Goal: Information Seeking & Learning: Learn about a topic

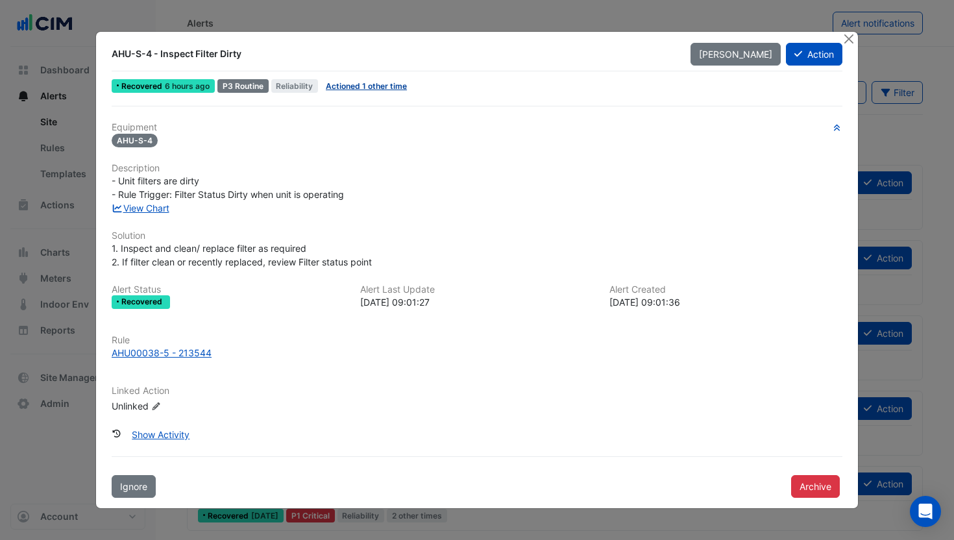
click at [352, 88] on link "Actioned 1 other time" at bounding box center [366, 86] width 81 height 10
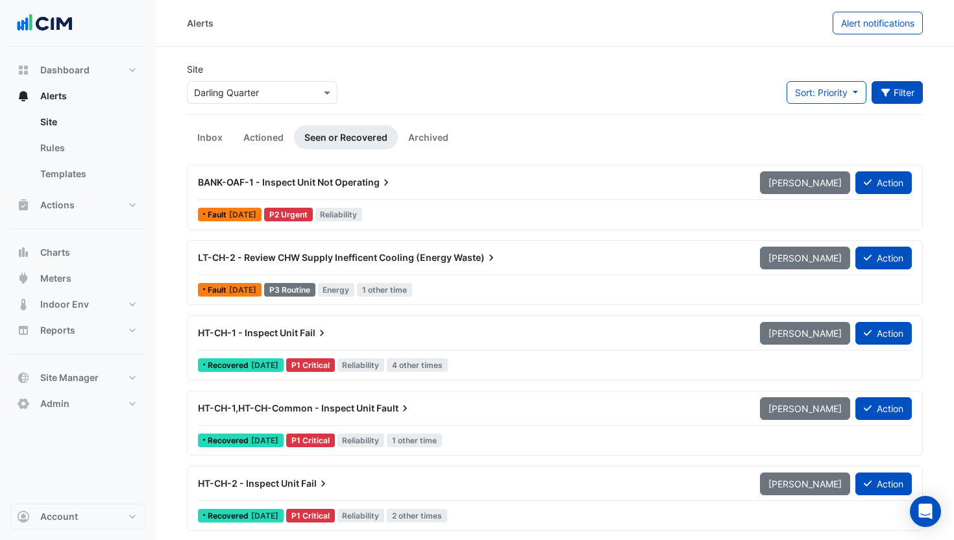
click at [906, 94] on button "Filter" at bounding box center [898, 92] width 52 height 23
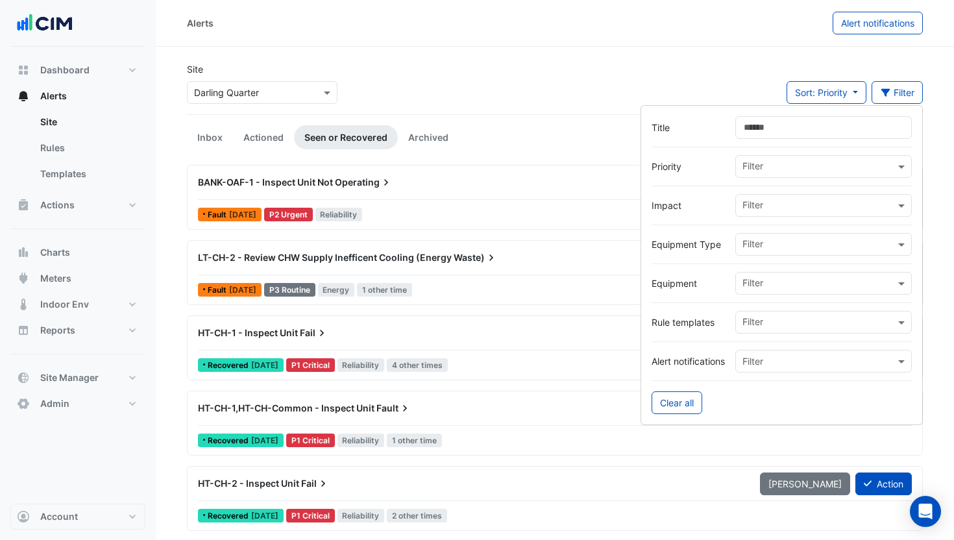
click at [772, 279] on input "text" at bounding box center [818, 285] width 153 height 14
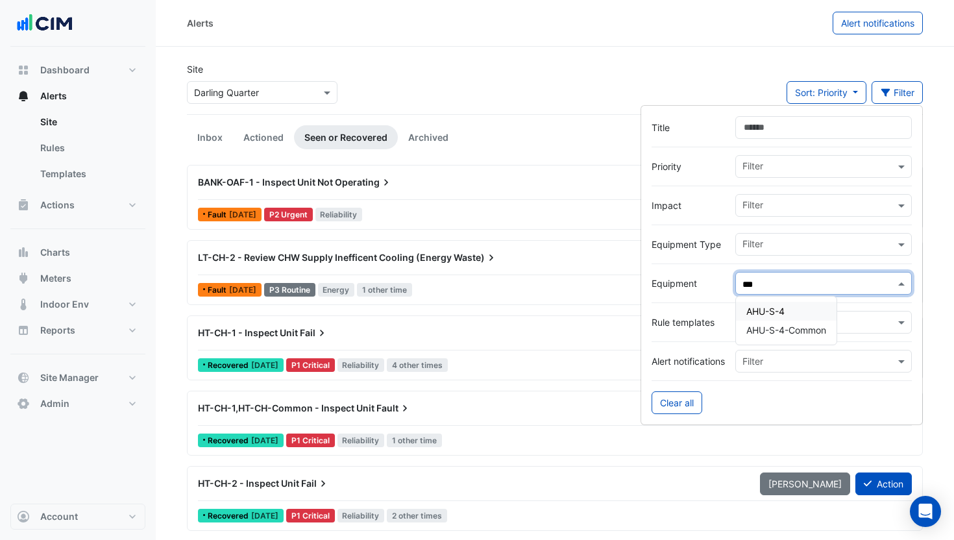
click at [763, 310] on span "AHU-S-4" at bounding box center [765, 311] width 38 height 11
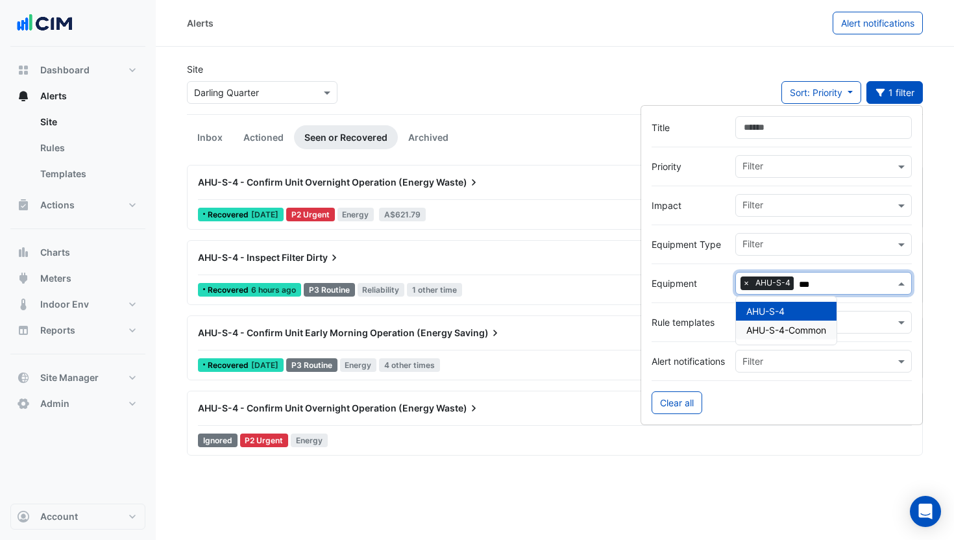
type input "***"
click at [323, 260] on span "Dirty" at bounding box center [323, 257] width 34 height 13
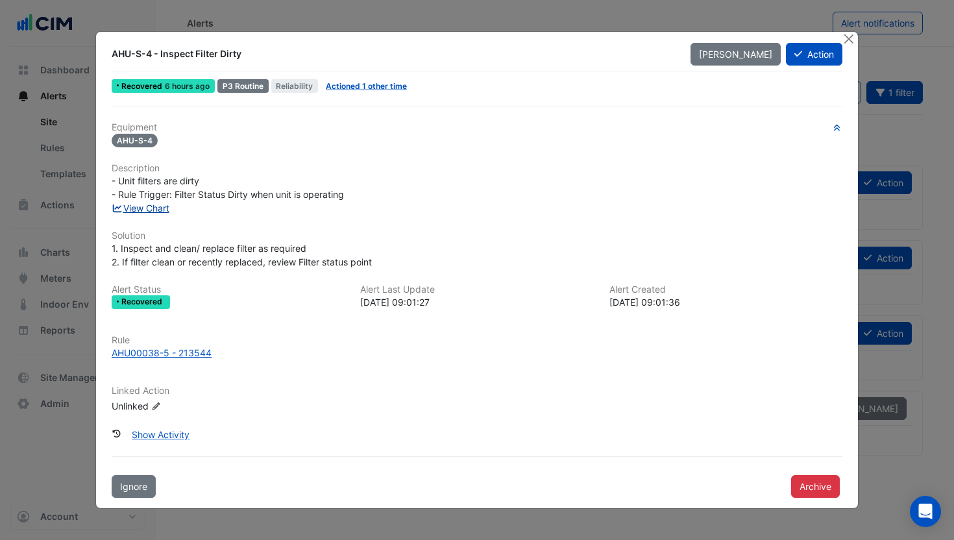
click at [150, 206] on link "View Chart" at bounding box center [141, 207] width 58 height 11
click at [175, 352] on div "AHU00038-5 - 213544" at bounding box center [162, 353] width 100 height 14
click at [158, 214] on div "View Chart" at bounding box center [477, 208] width 746 height 14
click at [153, 206] on link "View Chart" at bounding box center [141, 207] width 58 height 11
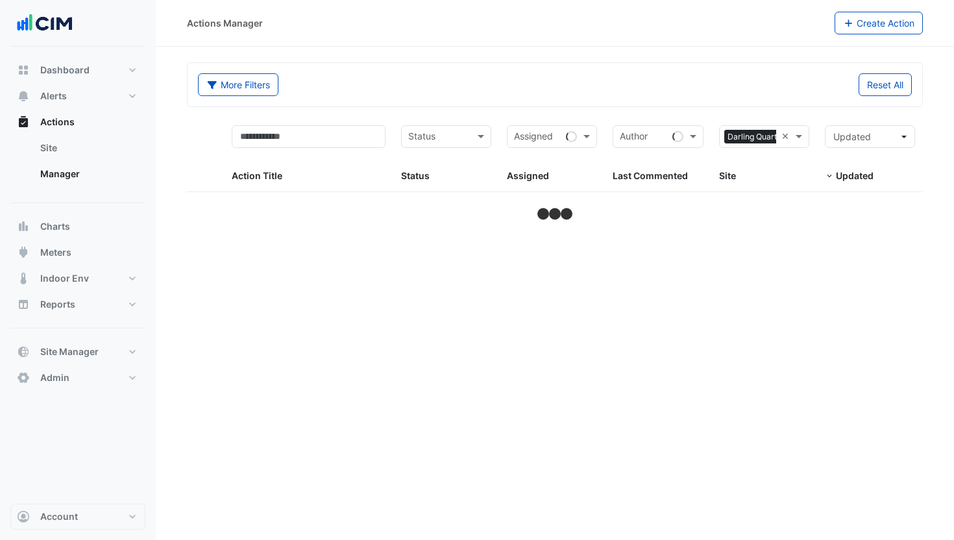
select select "**"
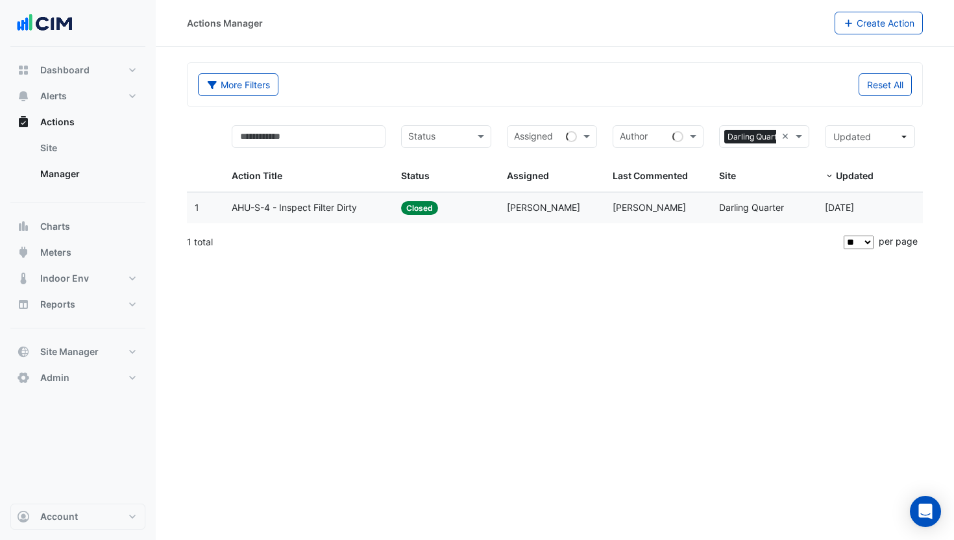
click at [363, 210] on div "AHU-S-4 - Inspect Filter Dirty" at bounding box center [309, 208] width 154 height 15
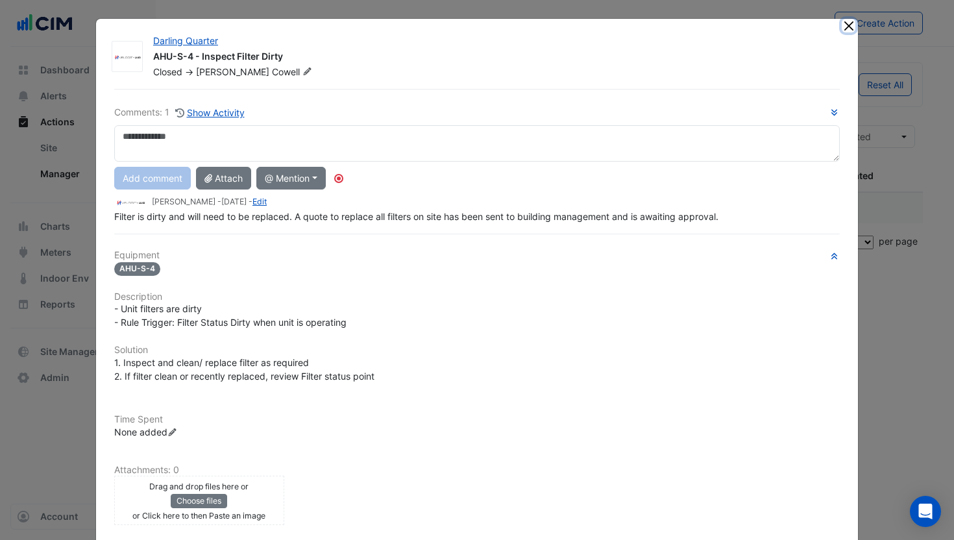
click at [846, 30] on button "Close" at bounding box center [849, 26] width 14 height 14
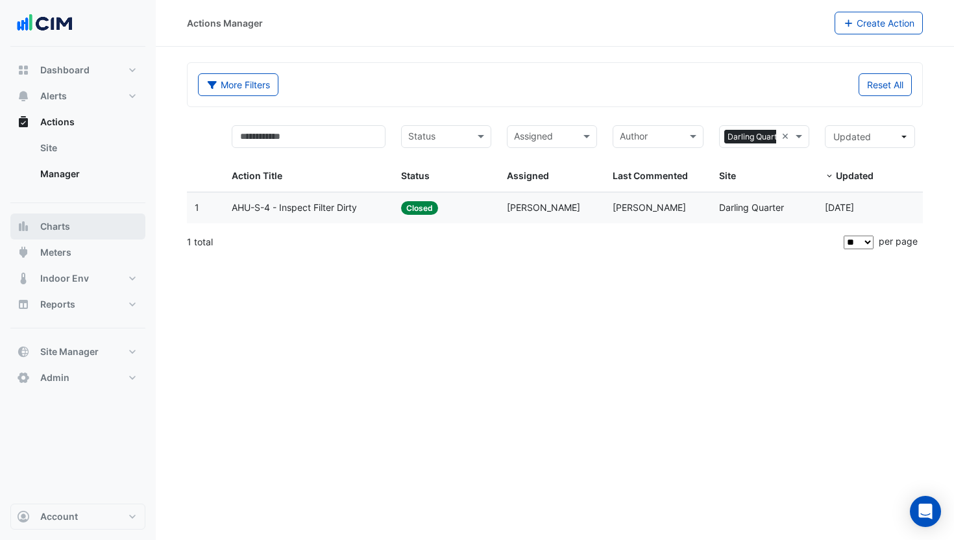
click at [54, 227] on span "Charts" at bounding box center [55, 226] width 30 height 13
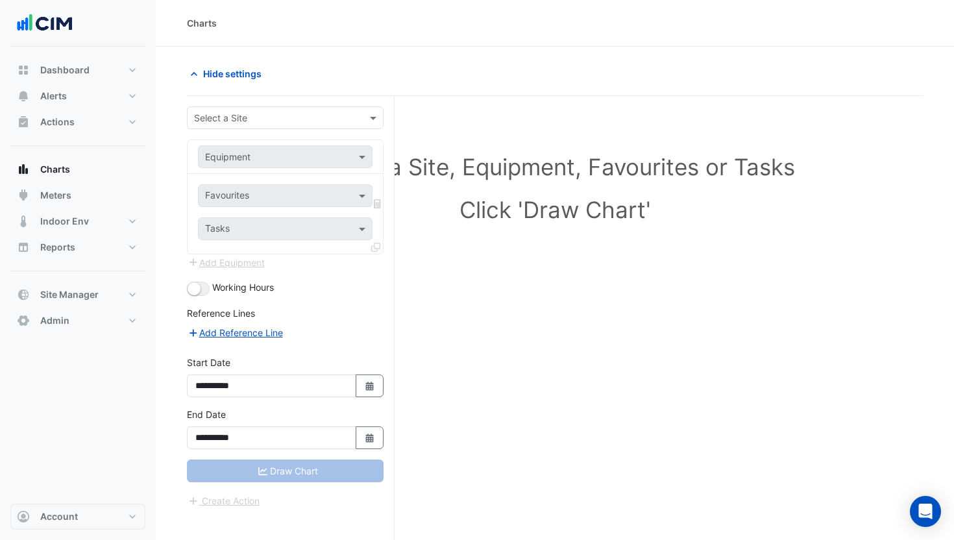
click at [240, 124] on div "Select a Site" at bounding box center [220, 118] width 53 height 14
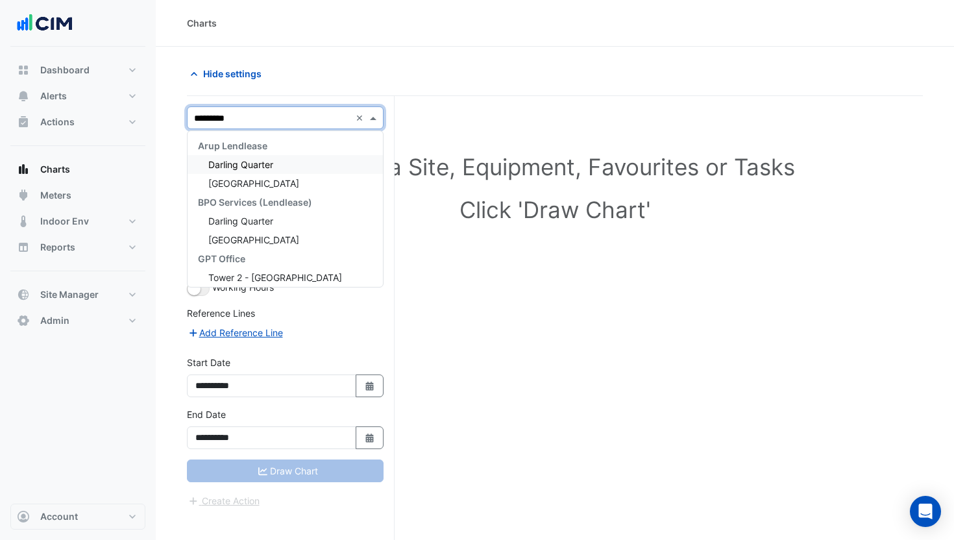
type input "**********"
click at [264, 164] on span "Darling Quarter" at bounding box center [240, 164] width 65 height 11
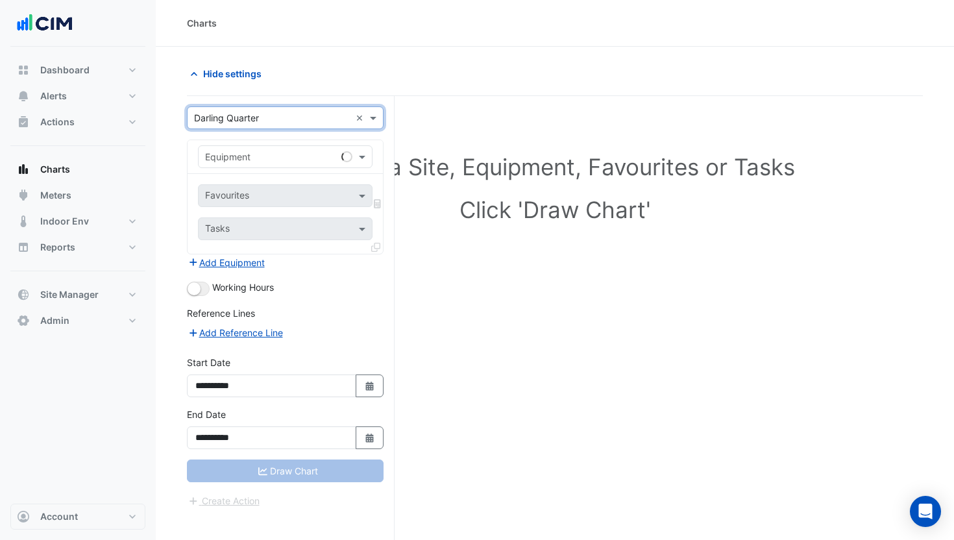
click at [291, 153] on input "text" at bounding box center [272, 158] width 134 height 14
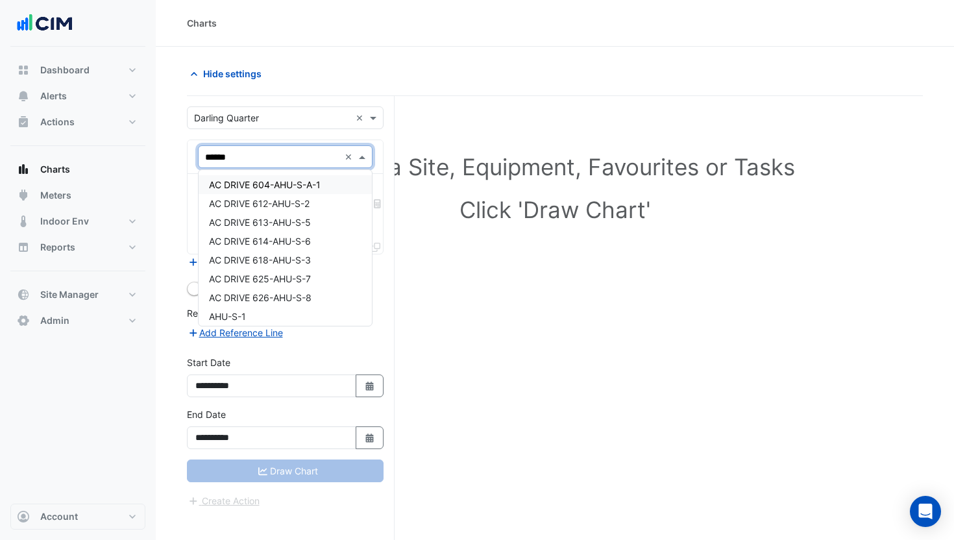
type input "*******"
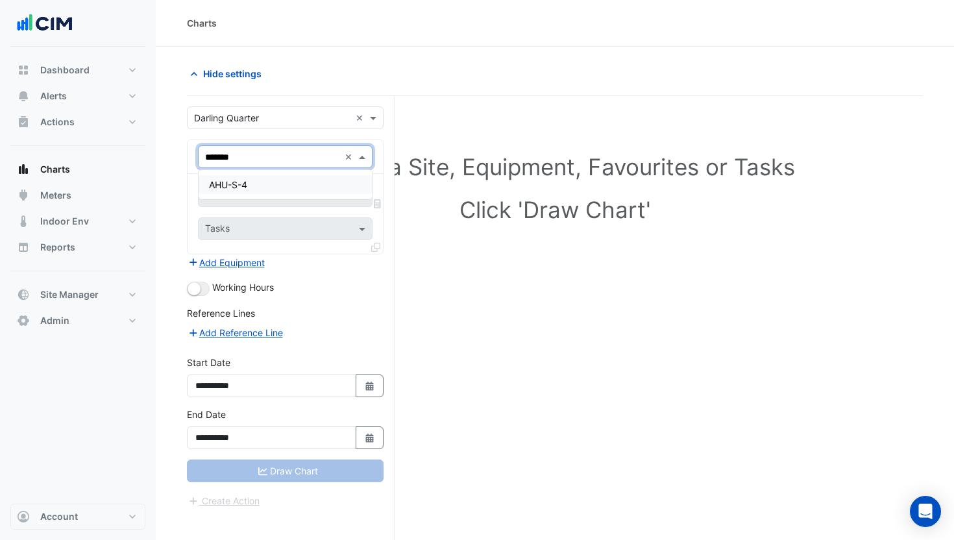
click at [278, 184] on div "AHU-S-4" at bounding box center [285, 184] width 173 height 19
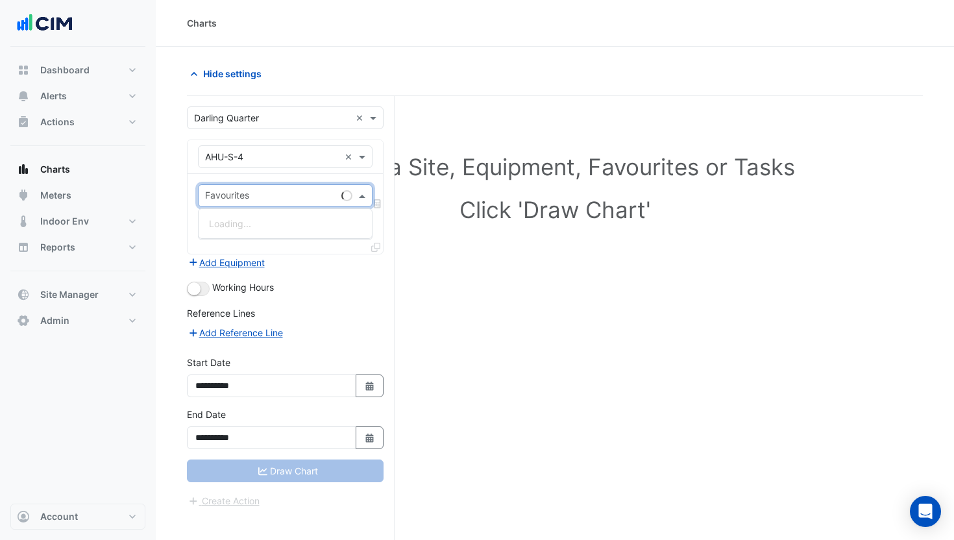
click at [256, 185] on div "Favourites" at bounding box center [285, 195] width 175 height 23
type input "******"
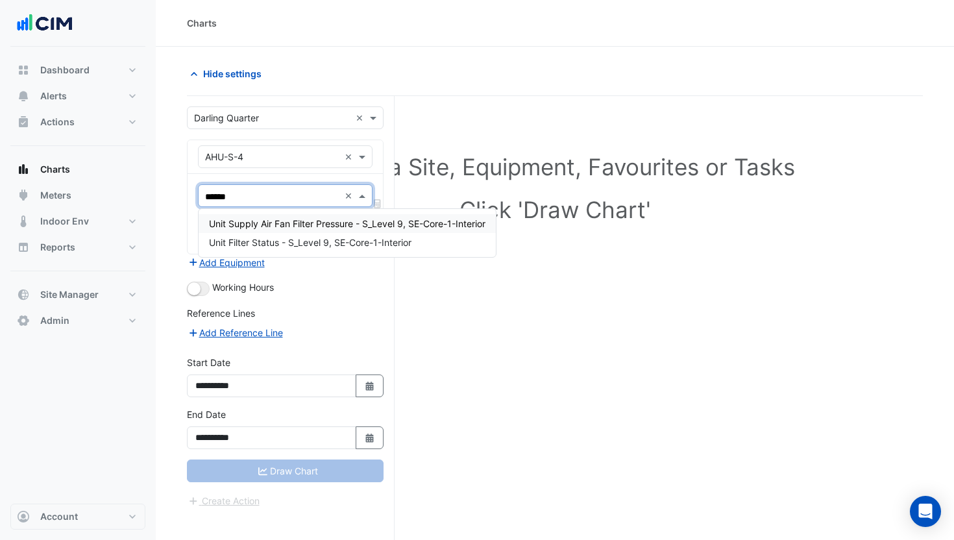
click at [235, 224] on span "Unit Supply Air Fan Filter Pressure - S_Level 9, SE-Core-1-Interior" at bounding box center [347, 223] width 276 height 11
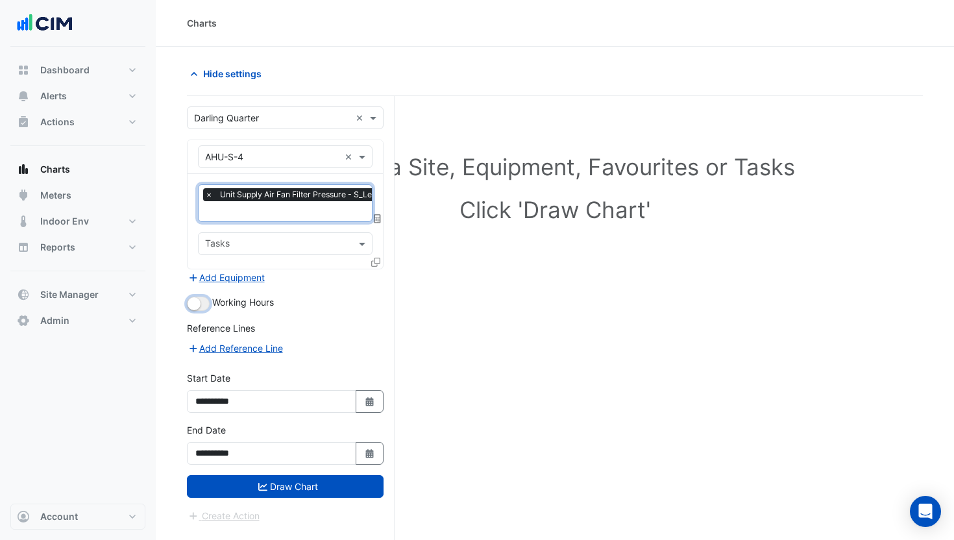
click at [196, 304] on small "button" at bounding box center [194, 303] width 13 height 13
click at [376, 258] on icon at bounding box center [375, 262] width 9 height 9
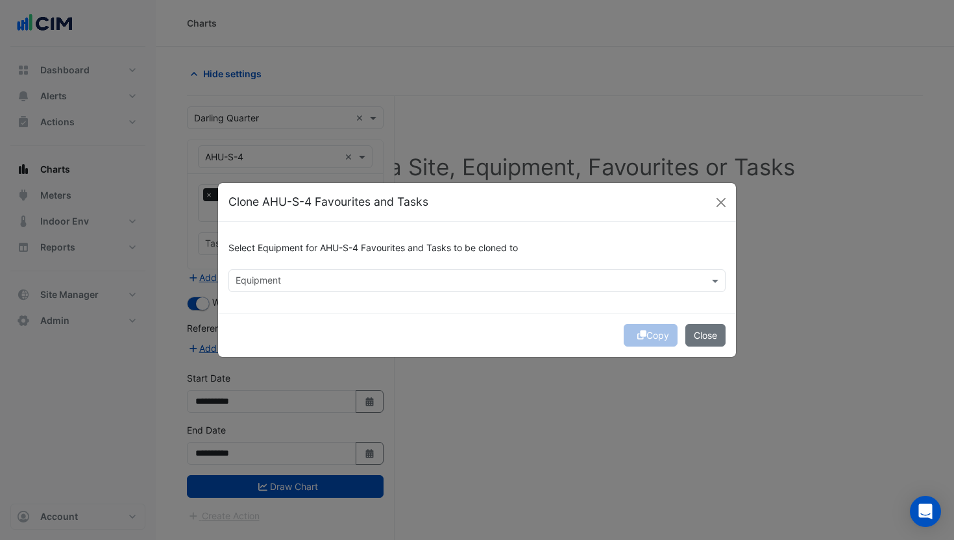
click at [315, 288] on div at bounding box center [469, 282] width 470 height 17
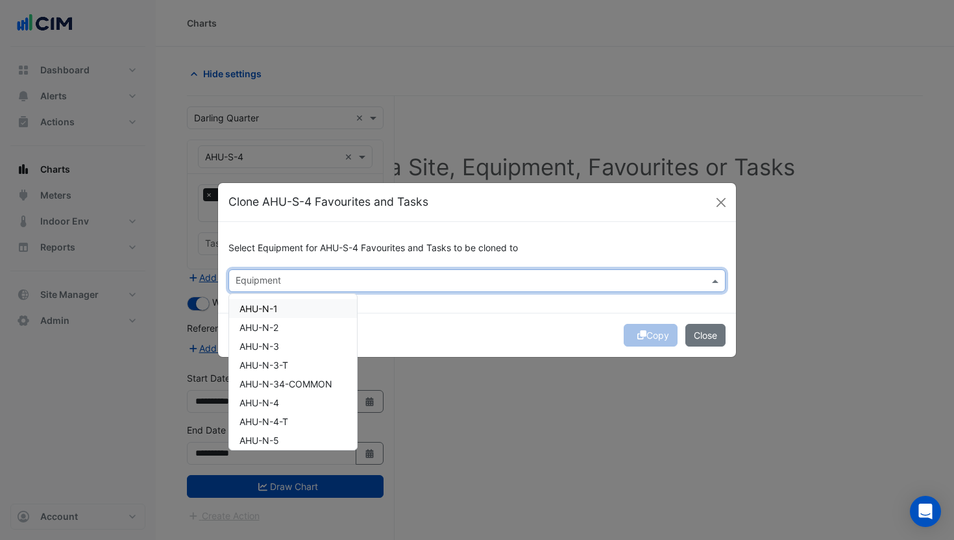
click at [304, 306] on div "AHU-N-1" at bounding box center [293, 308] width 128 height 19
click at [304, 327] on div "AHU-N-2" at bounding box center [293, 327] width 128 height 19
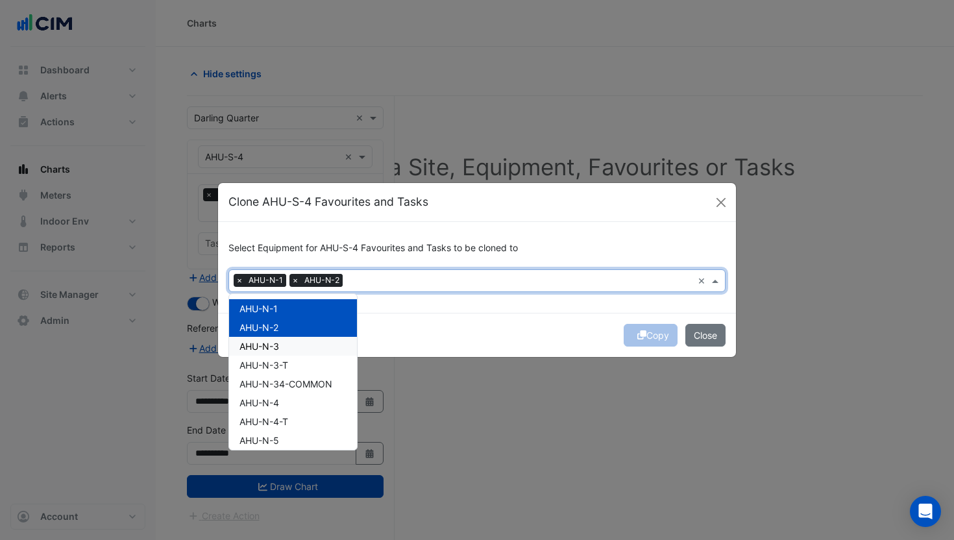
click at [304, 345] on div "AHU-N-3" at bounding box center [293, 346] width 128 height 19
click at [303, 366] on div "AHU-N-3-T" at bounding box center [293, 365] width 128 height 19
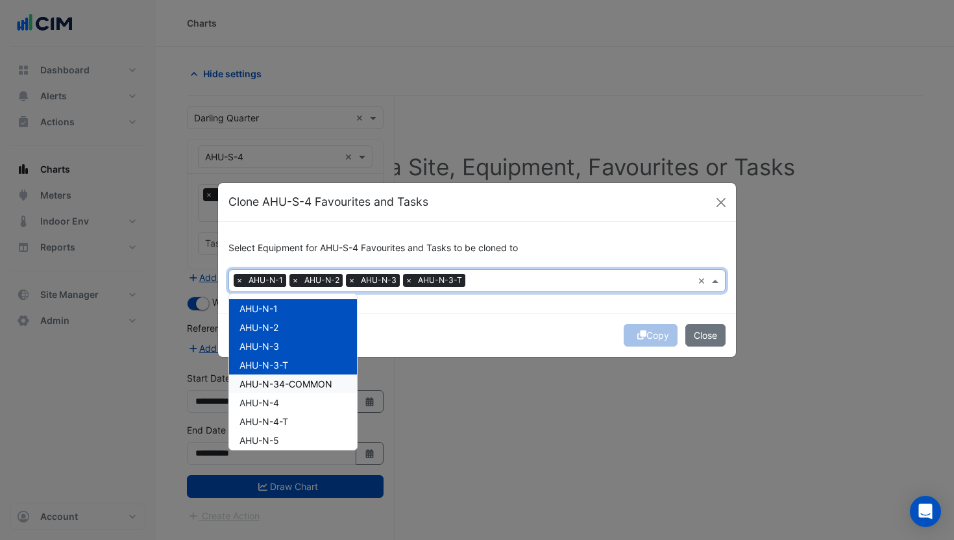
click at [302, 384] on span "AHU-N-34-COMMON" at bounding box center [285, 383] width 93 height 11
click at [304, 401] on div "AHU-N-4" at bounding box center [293, 402] width 128 height 19
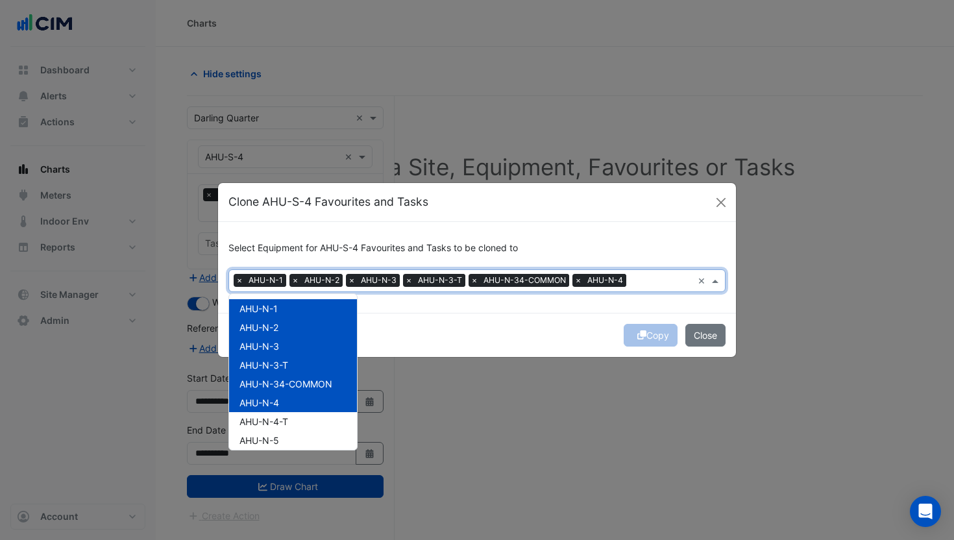
click at [309, 424] on div "AHU-N-4-T" at bounding box center [293, 421] width 128 height 19
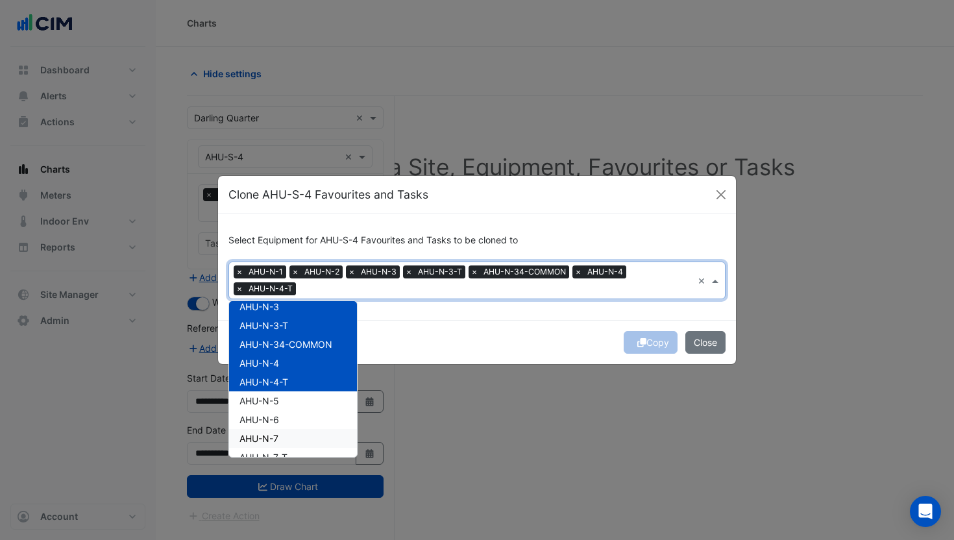
scroll to position [53, 0]
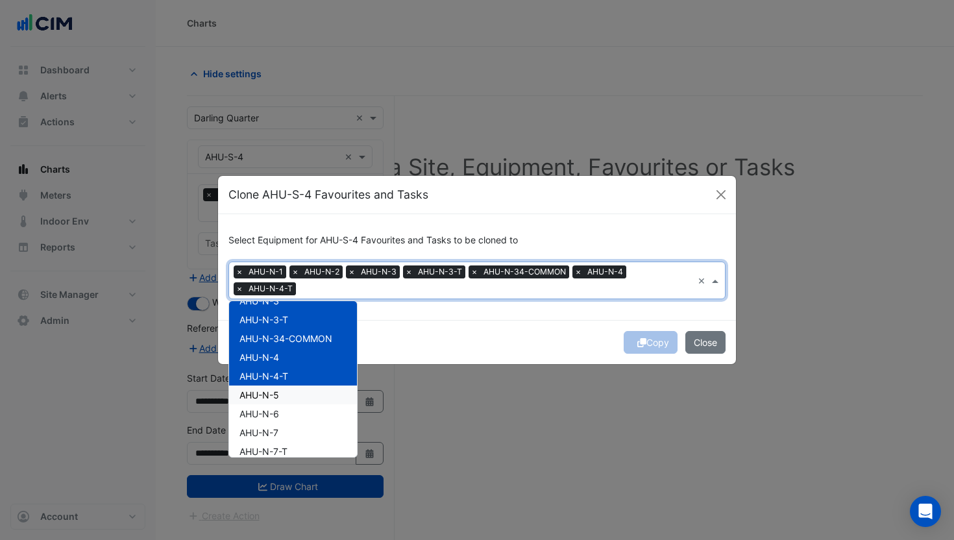
click at [295, 397] on div "AHU-N-5" at bounding box center [293, 395] width 128 height 19
click at [295, 419] on div "AHU-N-6" at bounding box center [293, 413] width 128 height 19
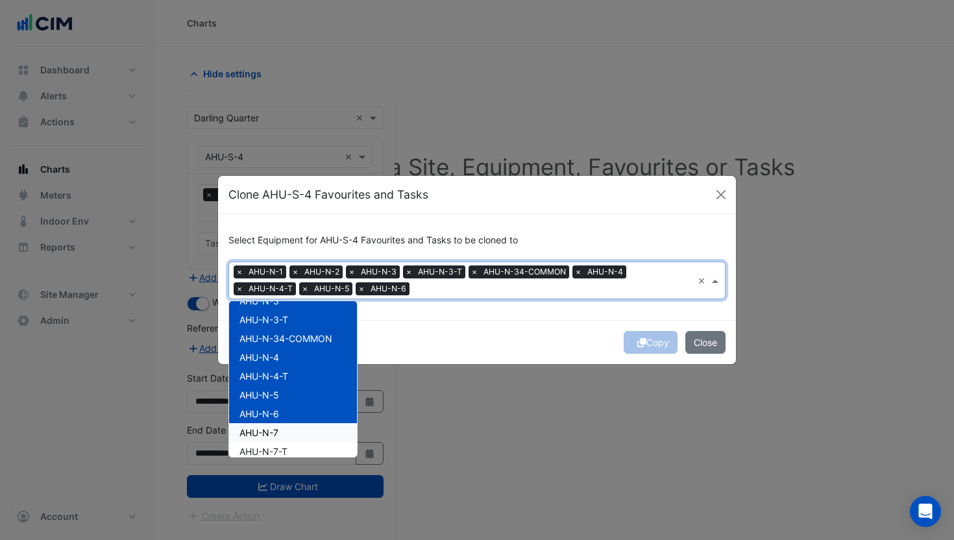
click at [306, 435] on div "AHU-N-7" at bounding box center [293, 432] width 128 height 19
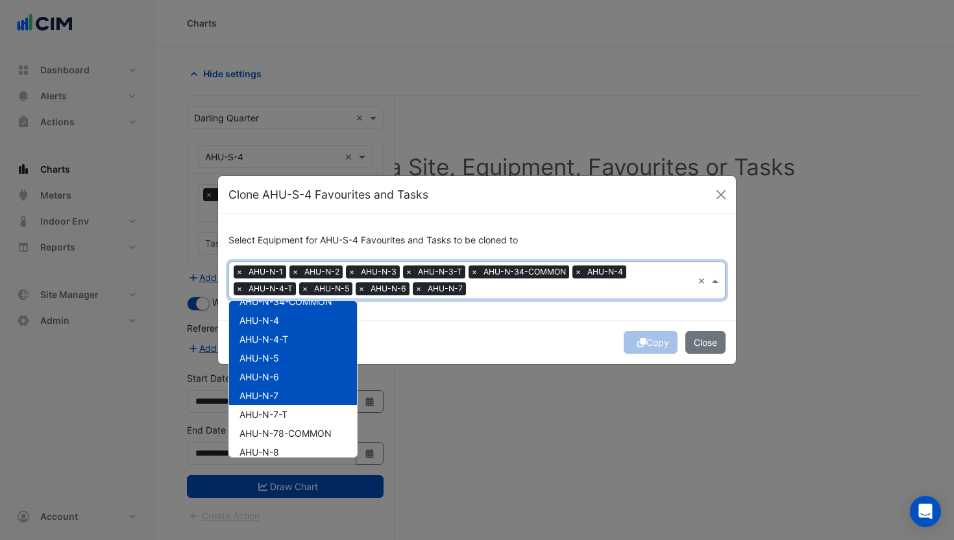
scroll to position [120, 0]
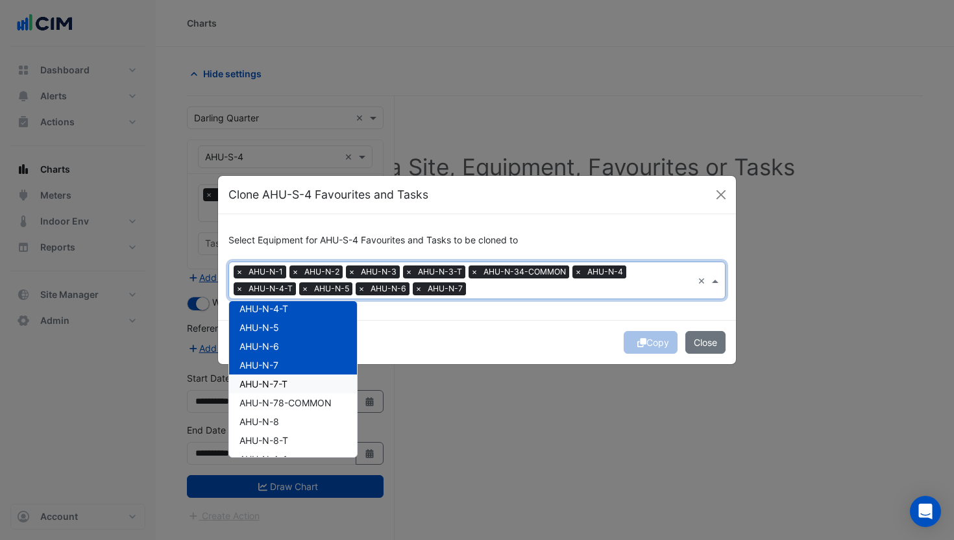
click at [297, 389] on div "AHU-N-7-T" at bounding box center [293, 383] width 128 height 19
click at [297, 404] on span "AHU-N-78-COMMON" at bounding box center [285, 402] width 92 height 11
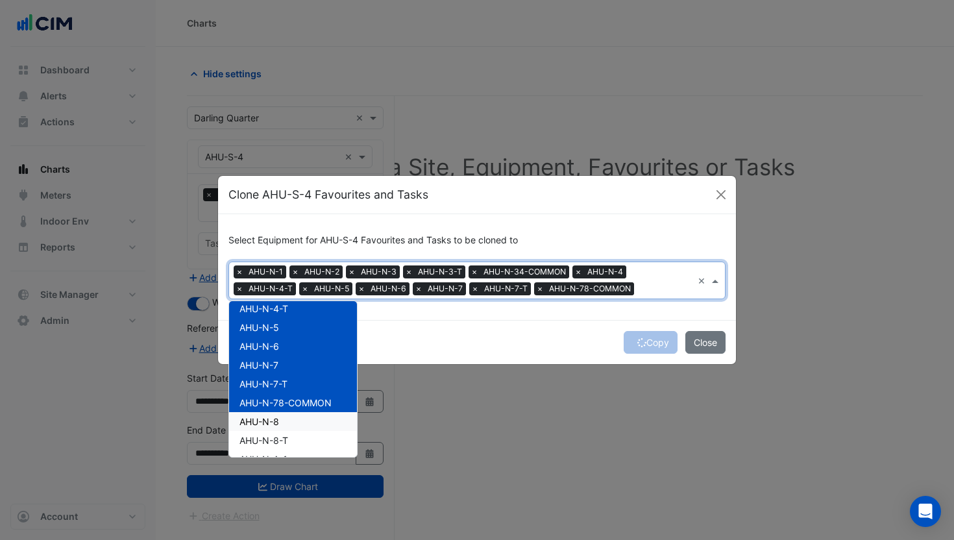
click at [296, 417] on div "AHU-N-8" at bounding box center [293, 421] width 128 height 19
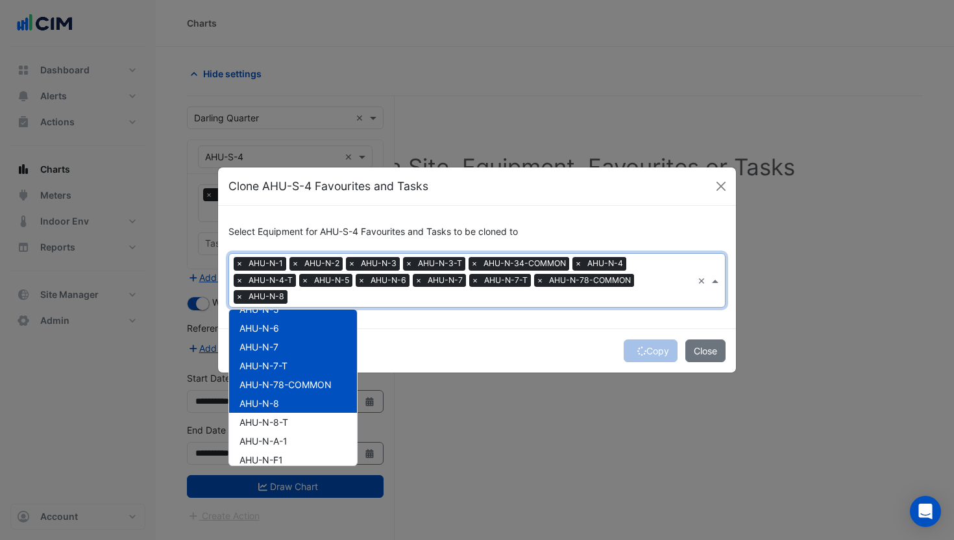
scroll to position [185, 0]
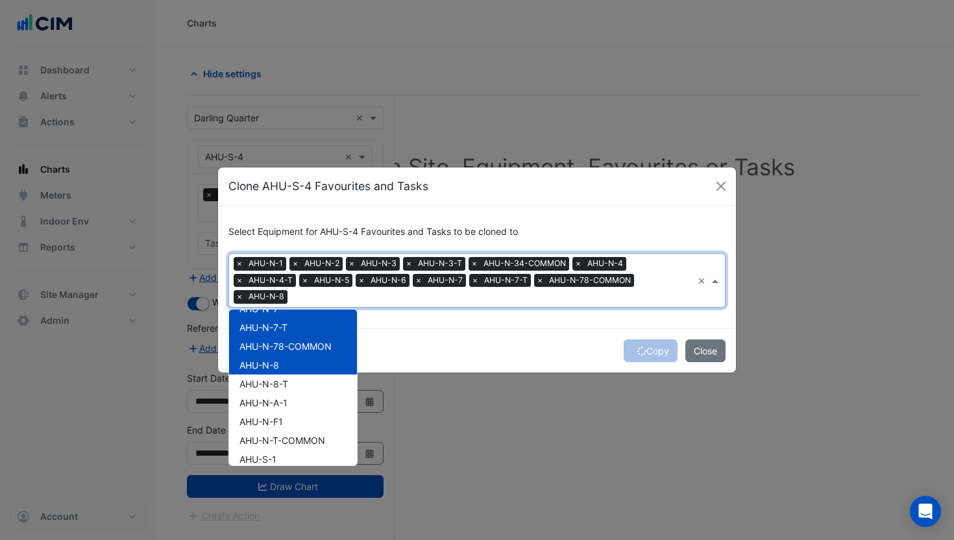
click at [293, 347] on span "AHU-N-78-COMMON" at bounding box center [285, 346] width 92 height 11
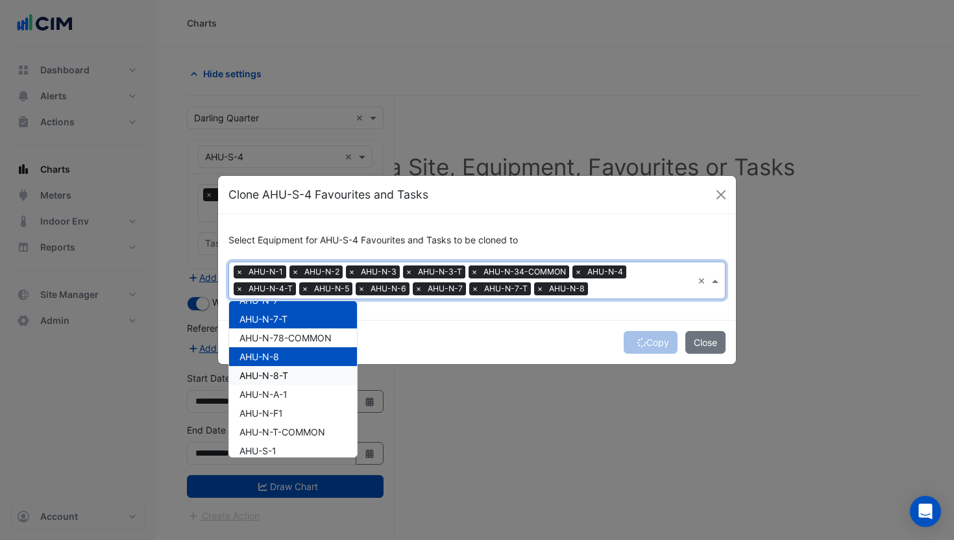
click at [294, 374] on div "AHU-N-8-T" at bounding box center [293, 375] width 128 height 19
click at [289, 396] on div "AHU-N-A-1" at bounding box center [293, 394] width 128 height 19
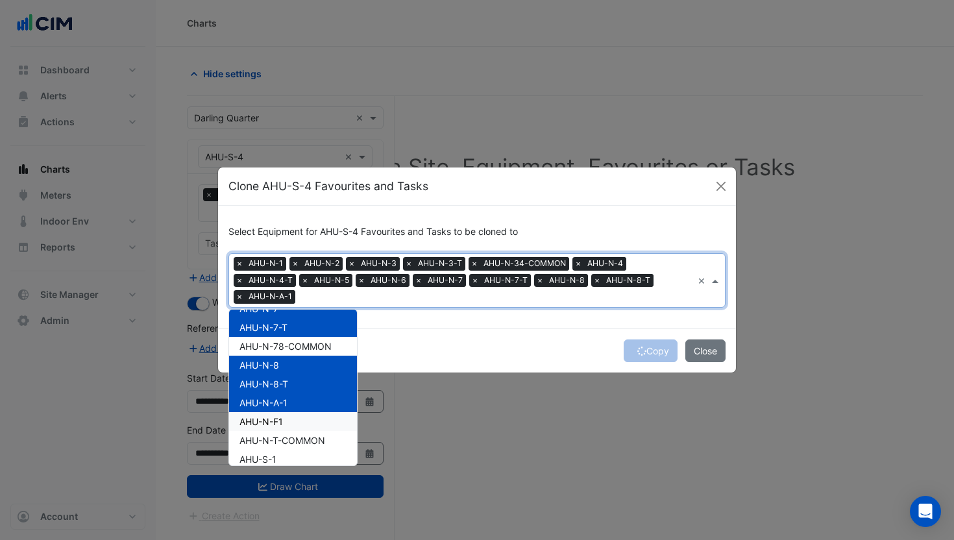
click at [289, 423] on div "AHU-N-F1" at bounding box center [293, 421] width 128 height 19
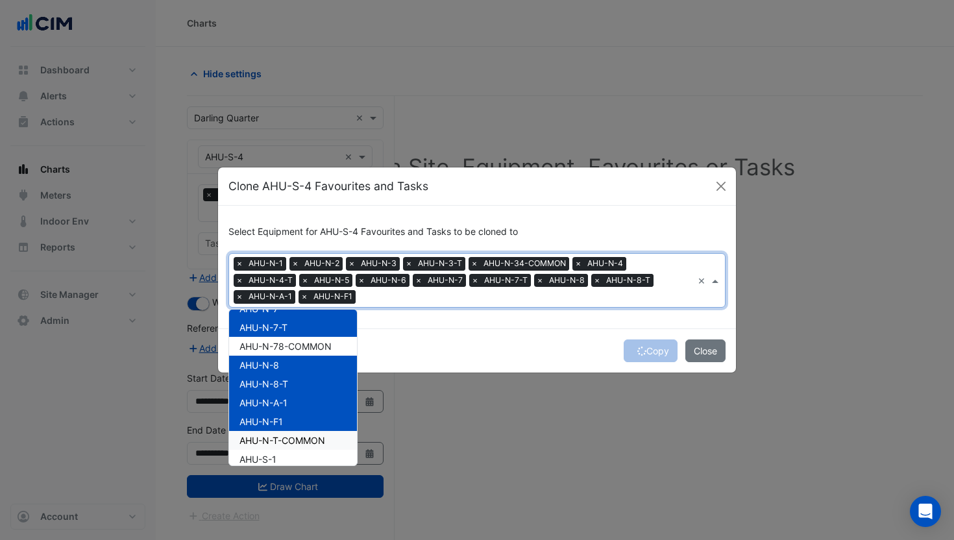
click at [289, 442] on span "AHU-N-T-COMMON" at bounding box center [282, 440] width 86 height 11
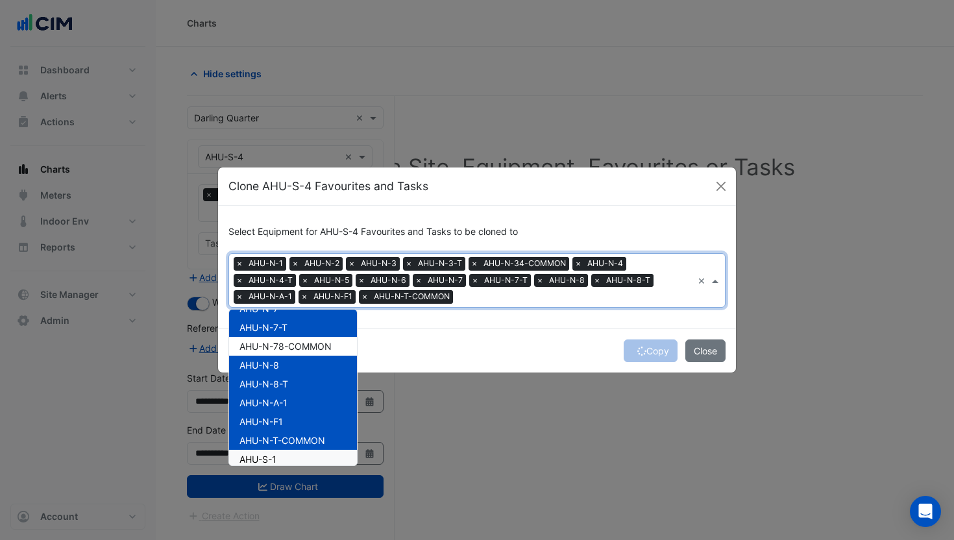
click at [289, 454] on div "AHU-S-1" at bounding box center [293, 459] width 128 height 19
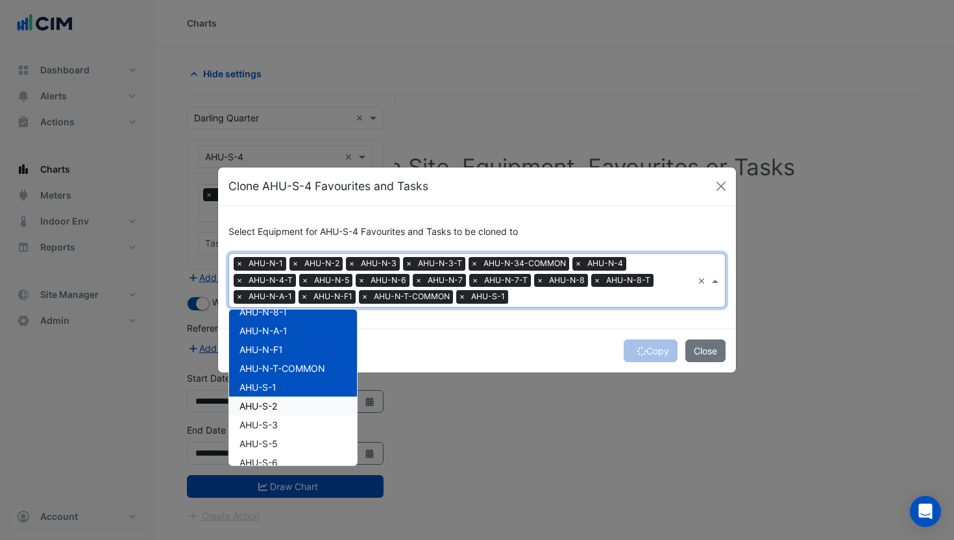
click at [284, 409] on div "AHU-S-2" at bounding box center [293, 406] width 128 height 19
click at [718, 346] on button "Close" at bounding box center [705, 350] width 40 height 23
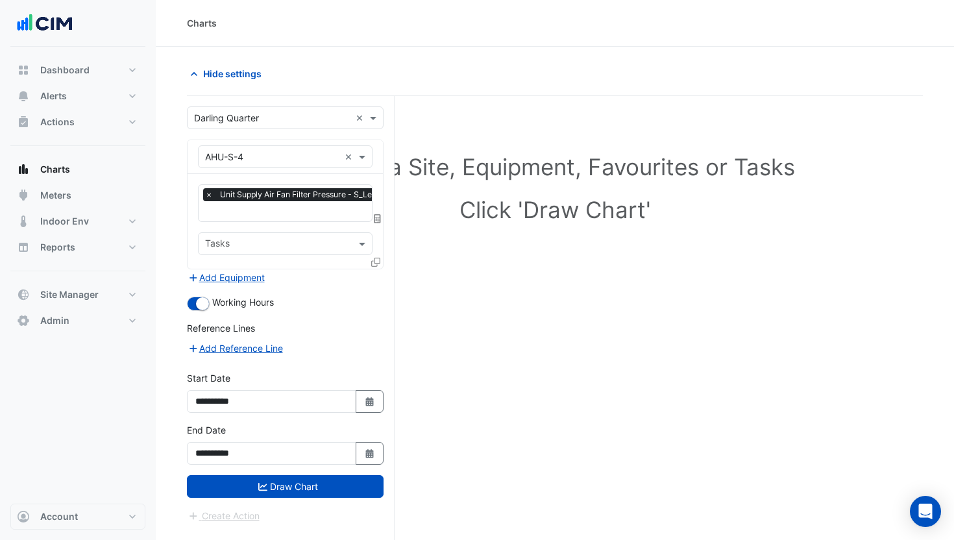
click at [309, 218] on input "text" at bounding box center [337, 213] width 265 height 14
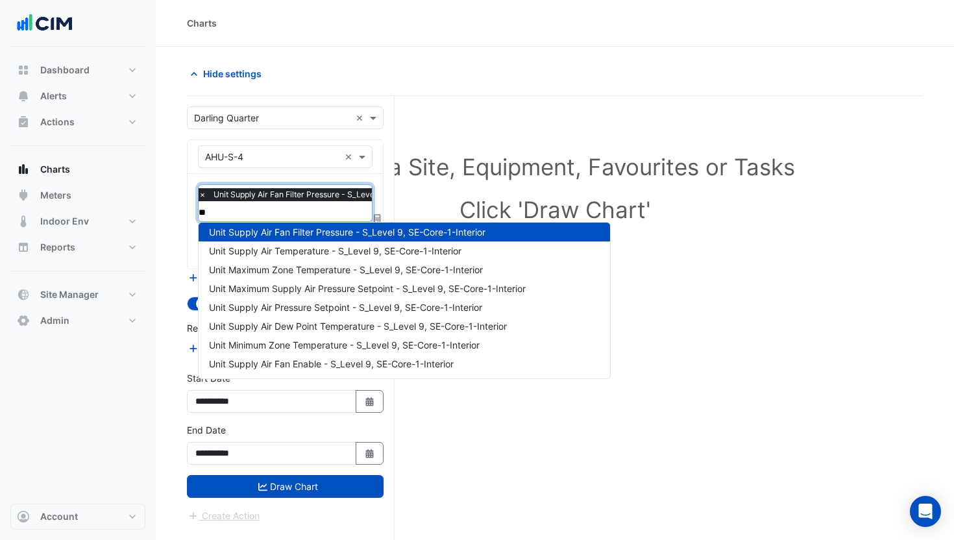
scroll to position [0, 0]
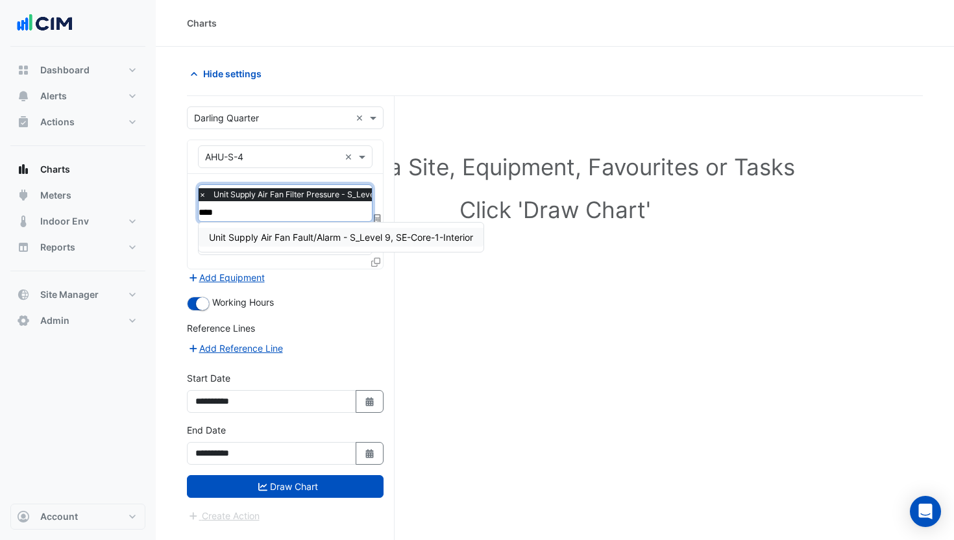
type input "*****"
click at [288, 236] on span "Unit Supply Air Fan Fault/Alarm - S_Level 9, SE-Core-1-Interior" at bounding box center [341, 237] width 264 height 11
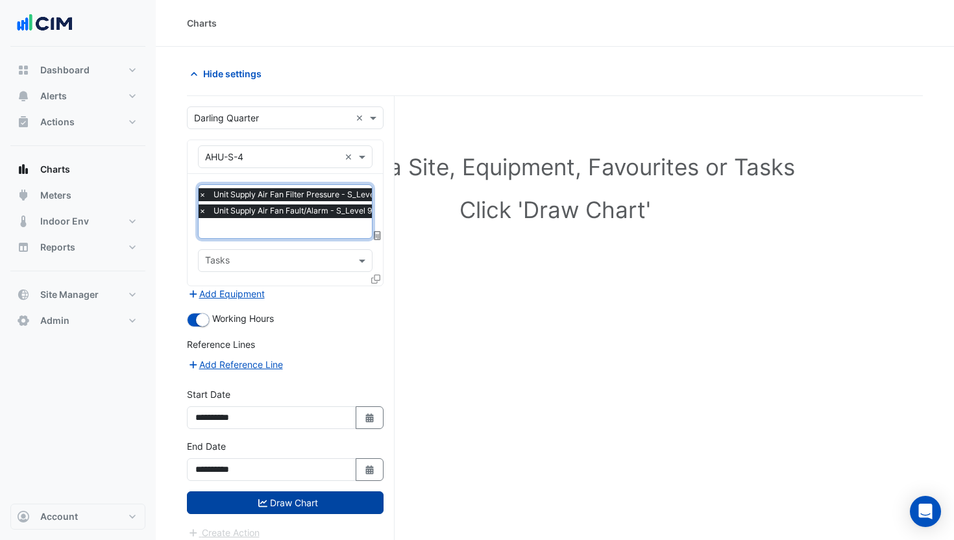
click at [286, 496] on button "Draw Chart" at bounding box center [285, 502] width 197 height 23
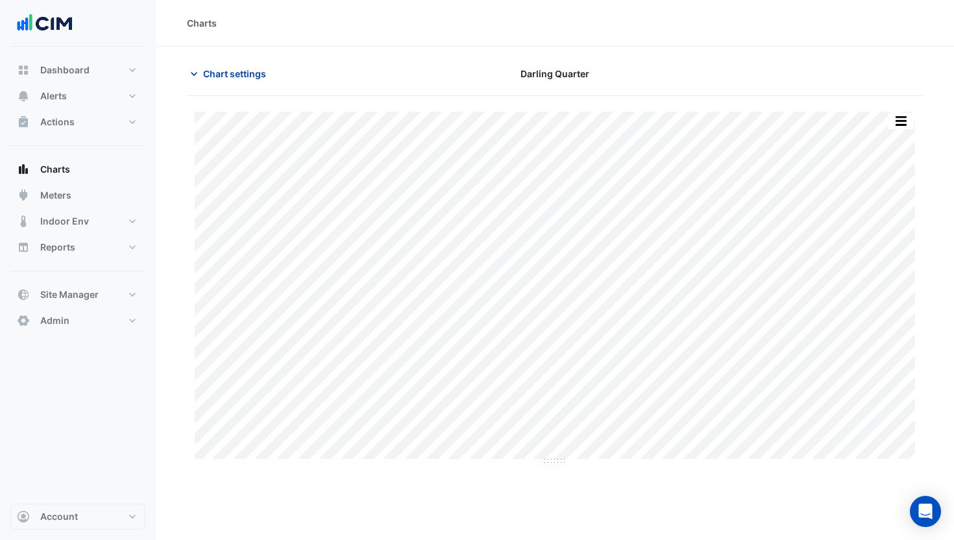
click at [241, 77] on span "Chart settings" at bounding box center [234, 74] width 63 height 14
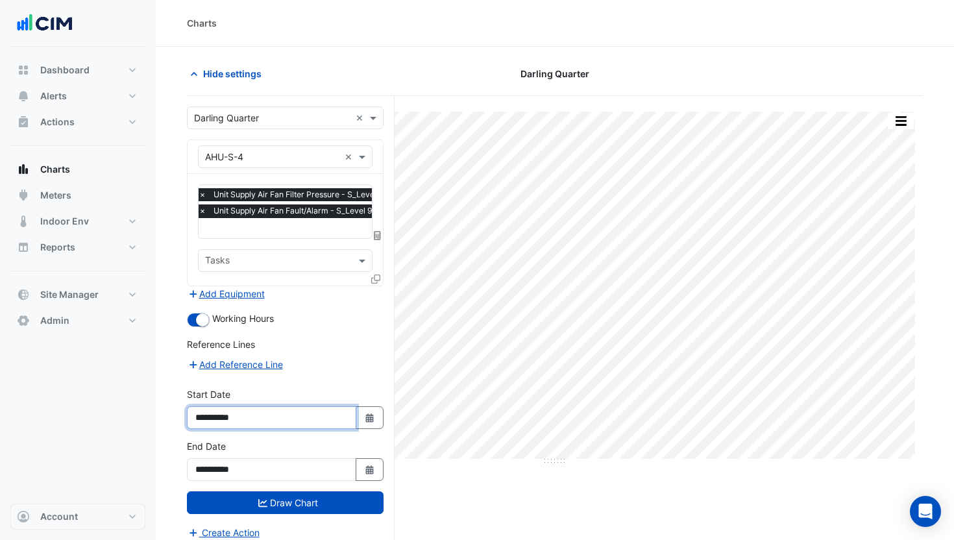
click at [229, 415] on input "**********" at bounding box center [271, 417] width 169 height 23
type input "**********"
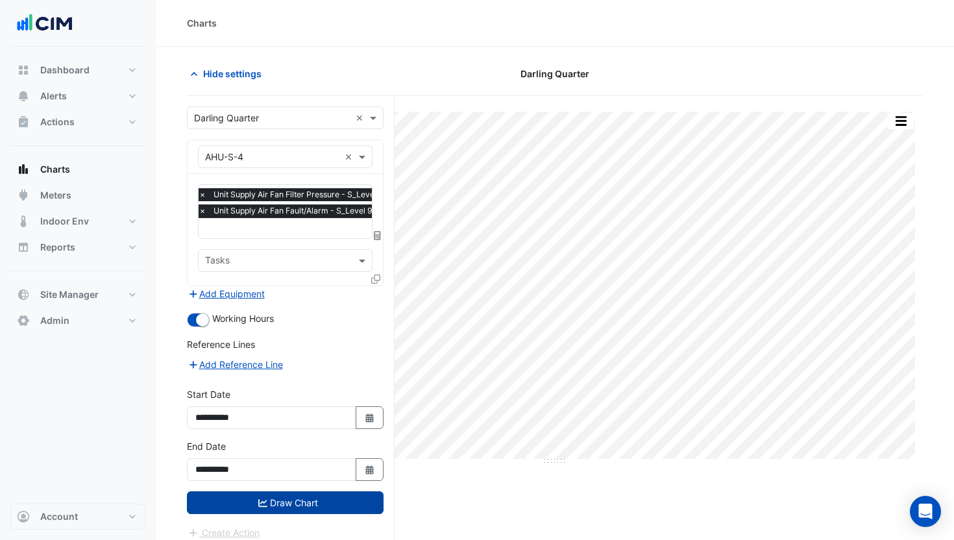
click at [321, 506] on button "Draw Chart" at bounding box center [285, 502] width 197 height 23
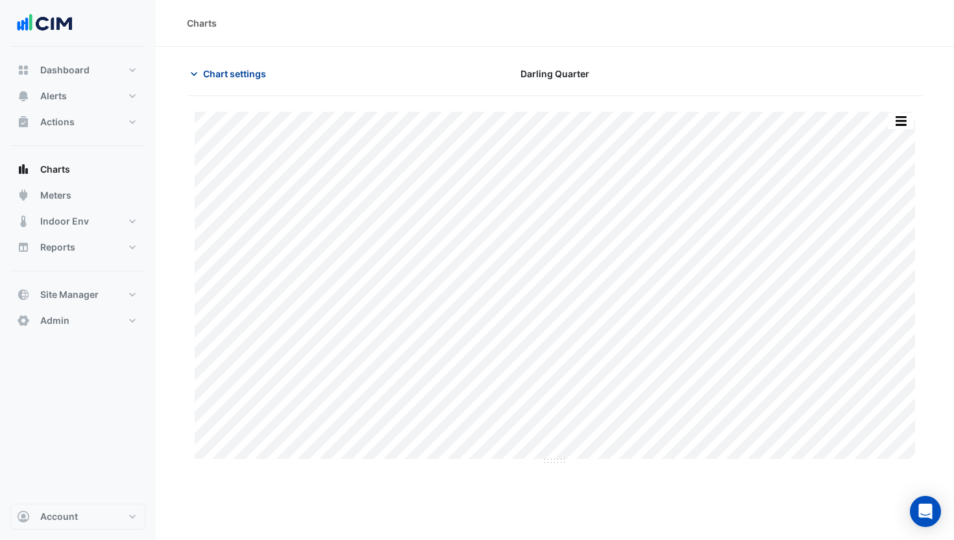
click at [212, 71] on span "Chart settings" at bounding box center [234, 74] width 63 height 14
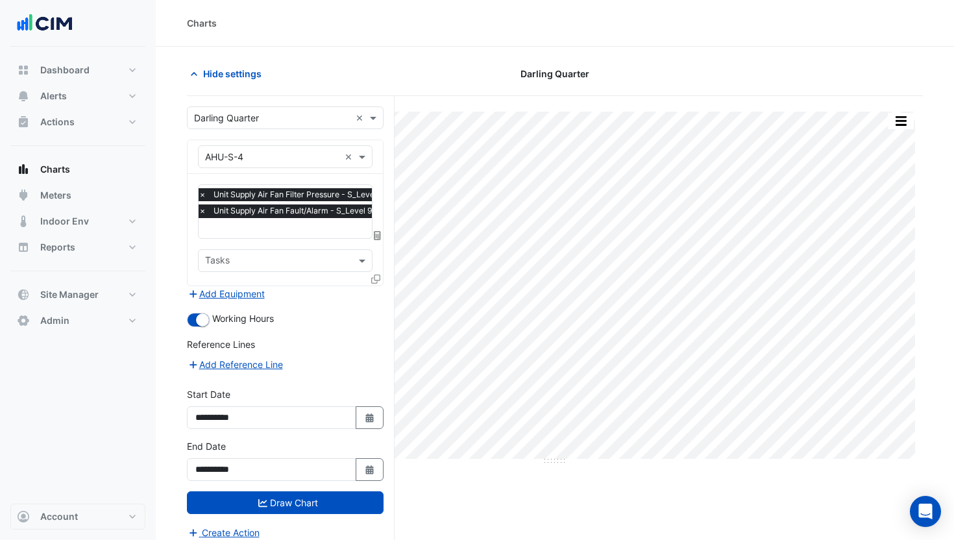
click at [202, 212] on span "×" at bounding box center [203, 210] width 12 height 13
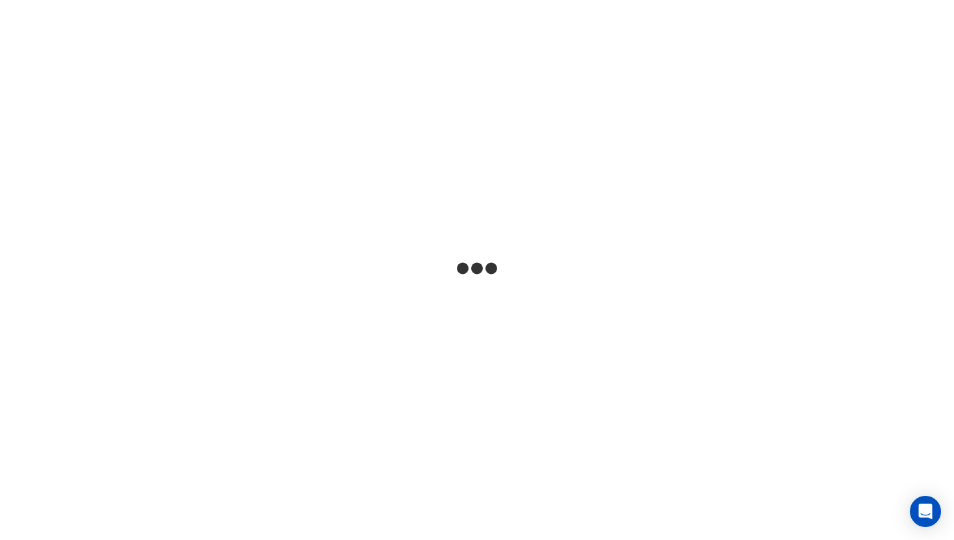
select select "**"
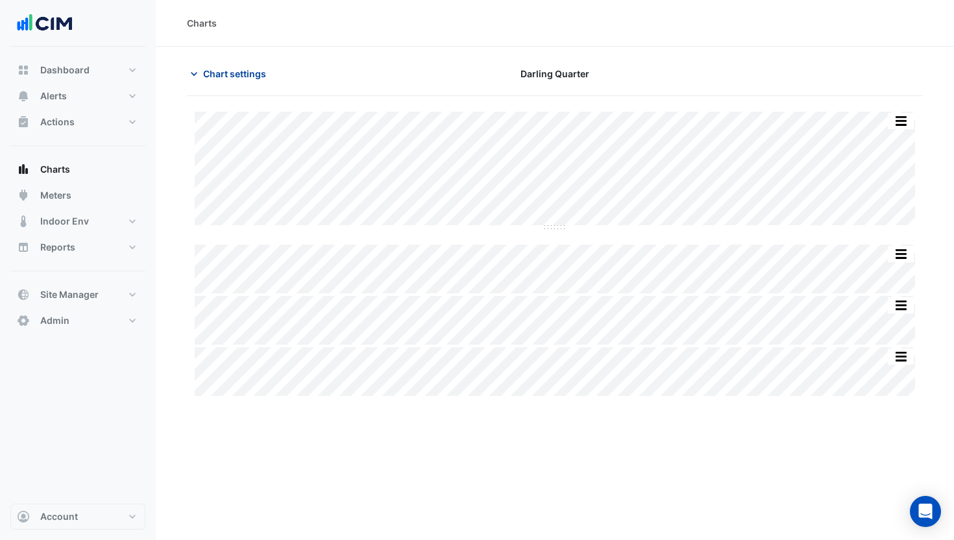
click at [260, 71] on span "Chart settings" at bounding box center [234, 74] width 63 height 14
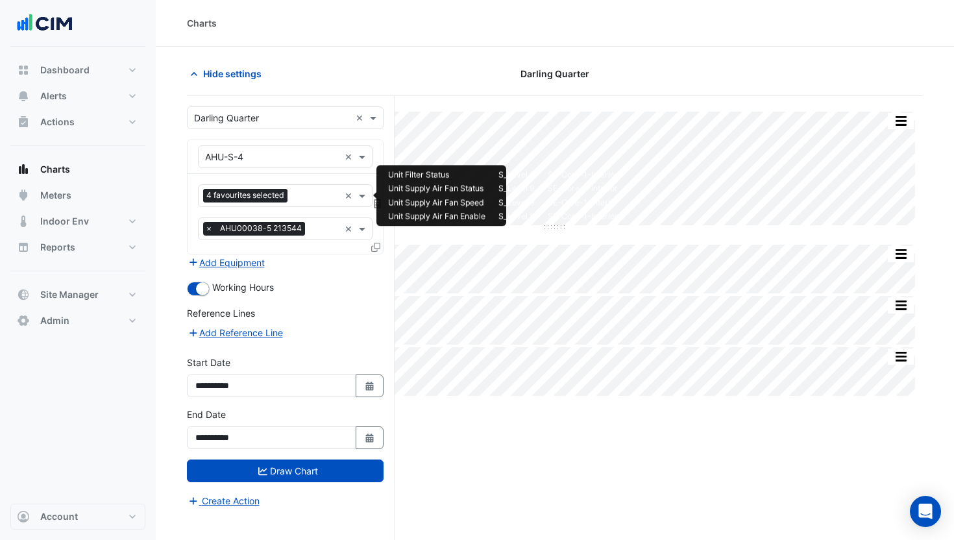
click at [249, 195] on span "4 favourites selected" at bounding box center [245, 195] width 84 height 13
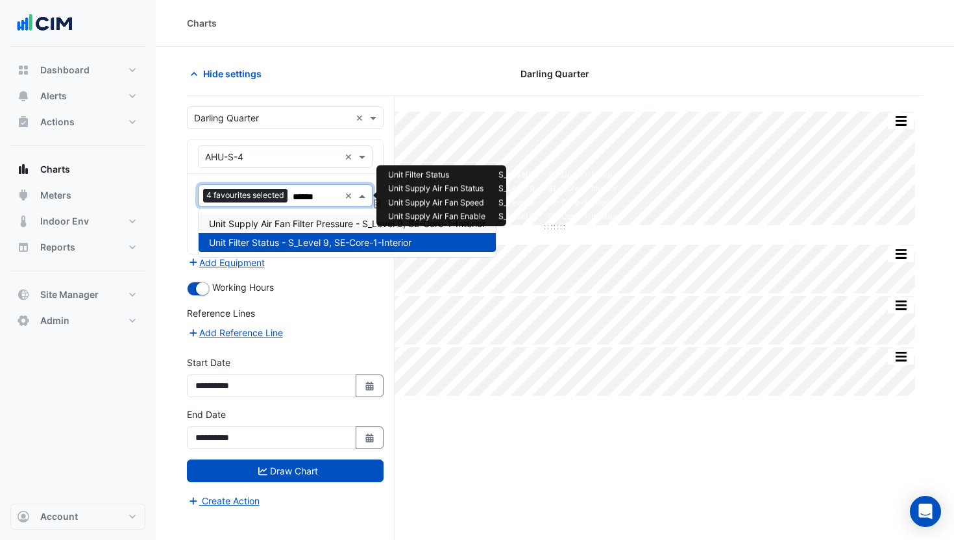
type input "******"
click at [354, 61] on section "Hide settings Darling Quarter Split All Split None Print Save as JPEG Save as P…" at bounding box center [555, 318] width 798 height 543
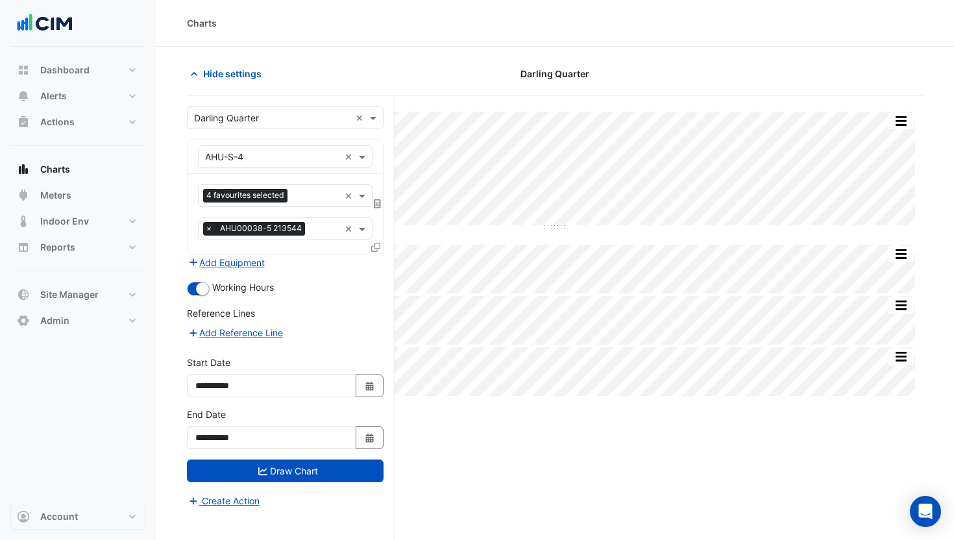
click at [350, 56] on section "Hide settings Darling Quarter Split All Split None Print Save as JPEG Save as P…" at bounding box center [555, 318] width 798 height 543
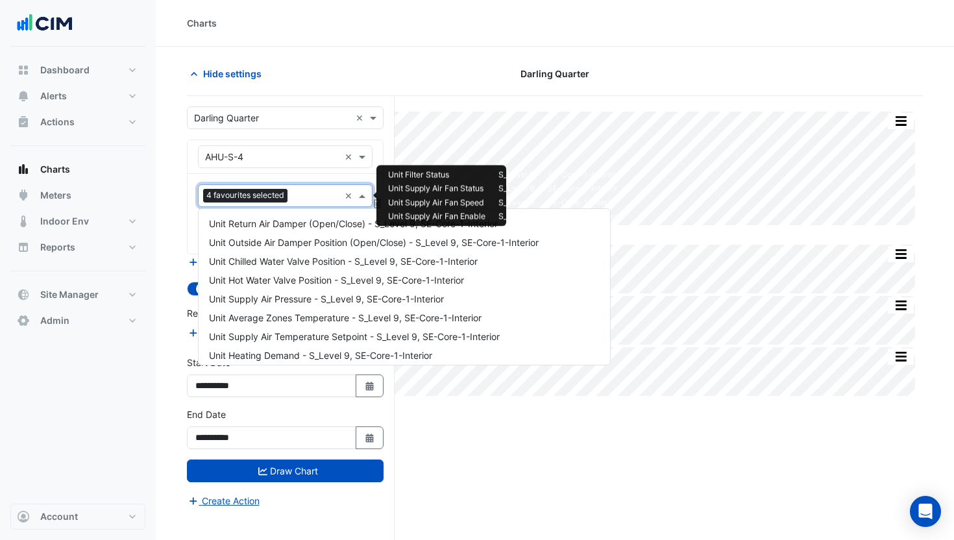
click at [299, 206] on div "Favourites 4 favourites selected ×" at bounding box center [285, 195] width 175 height 23
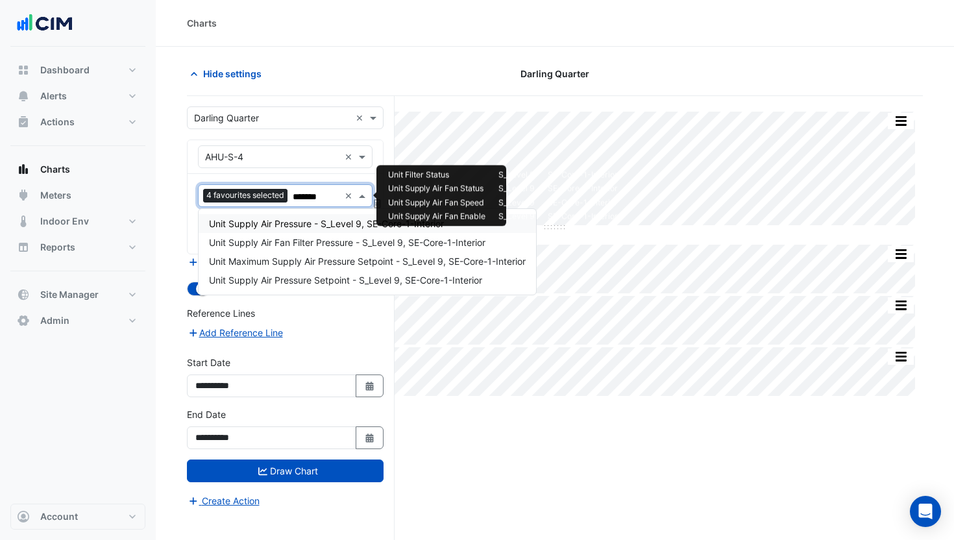
type input "********"
click at [291, 245] on span "Unit Supply Air Fan Filter Pressure - S_Level 9, SE-Core-1-Interior" at bounding box center [347, 242] width 276 height 11
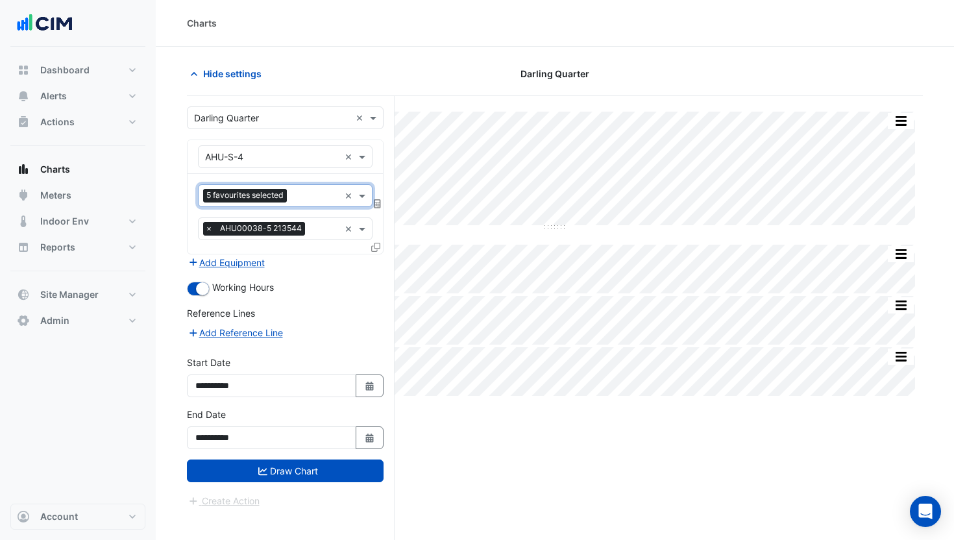
click at [211, 233] on span "×" at bounding box center [209, 228] width 12 height 13
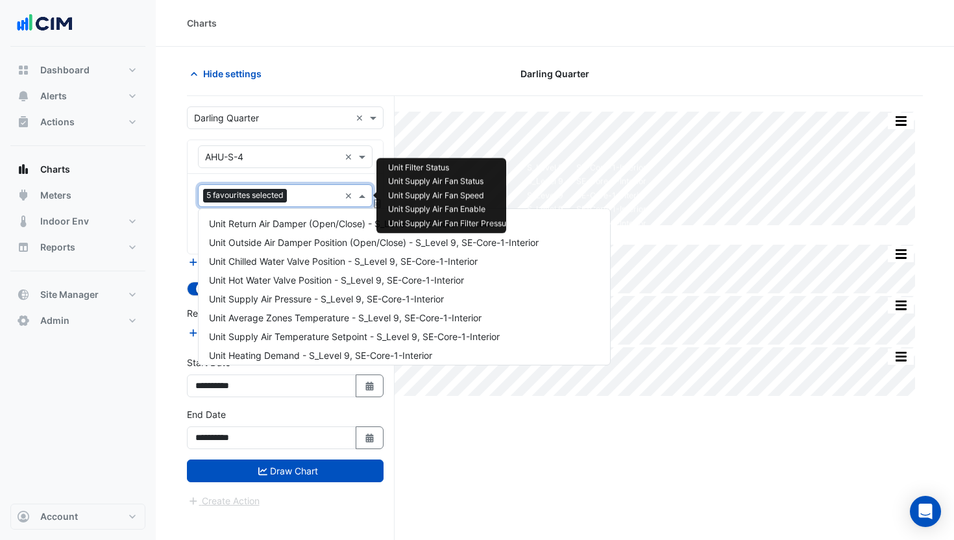
click at [271, 193] on span "5 favourites selected" at bounding box center [245, 195] width 84 height 13
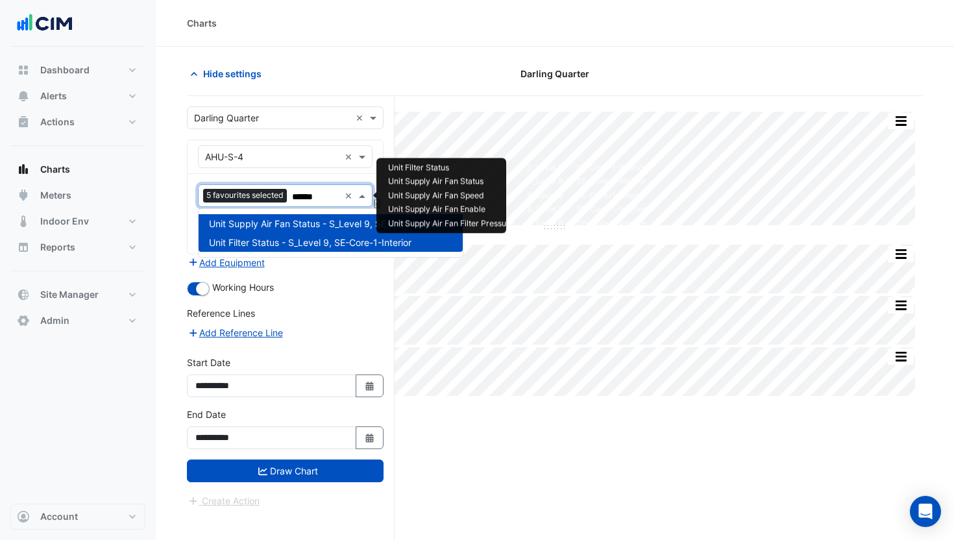
click at [278, 223] on span "Unit Supply Air Fan Status - S_Level 9, SE-Core-1-Interior" at bounding box center [330, 223] width 243 height 11
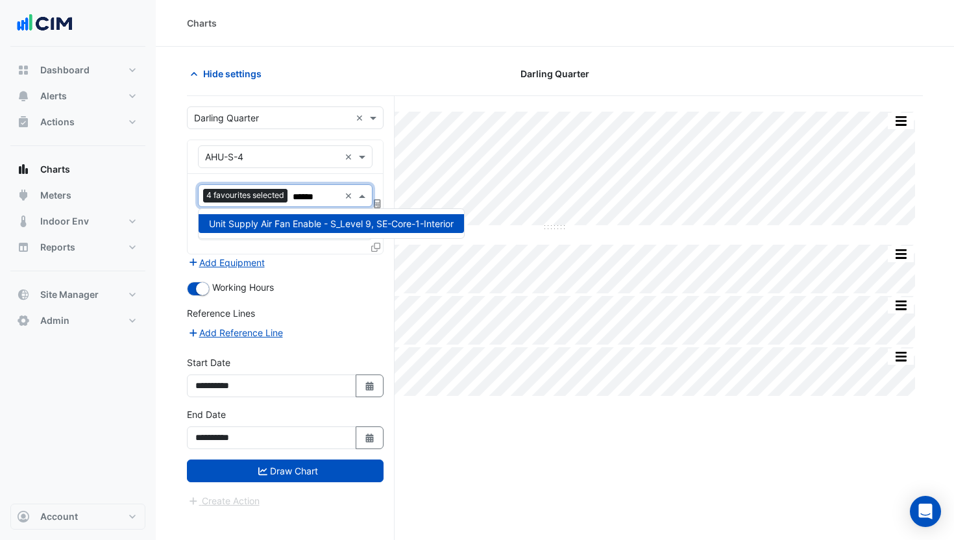
click at [308, 223] on span "Unit Supply Air Fan Enable - S_Level 9, SE-Core-1-Interior" at bounding box center [331, 223] width 245 height 11
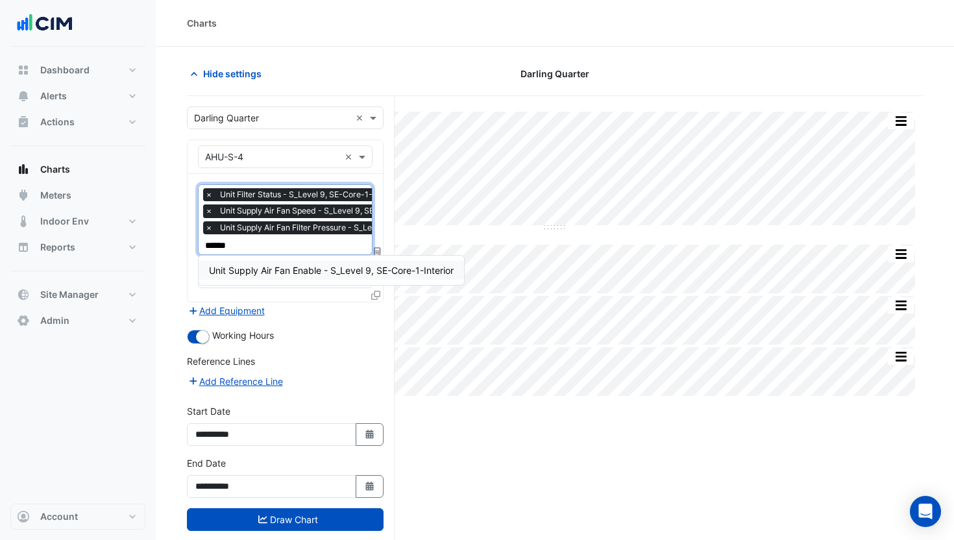
click at [208, 212] on span "×" at bounding box center [209, 210] width 12 height 13
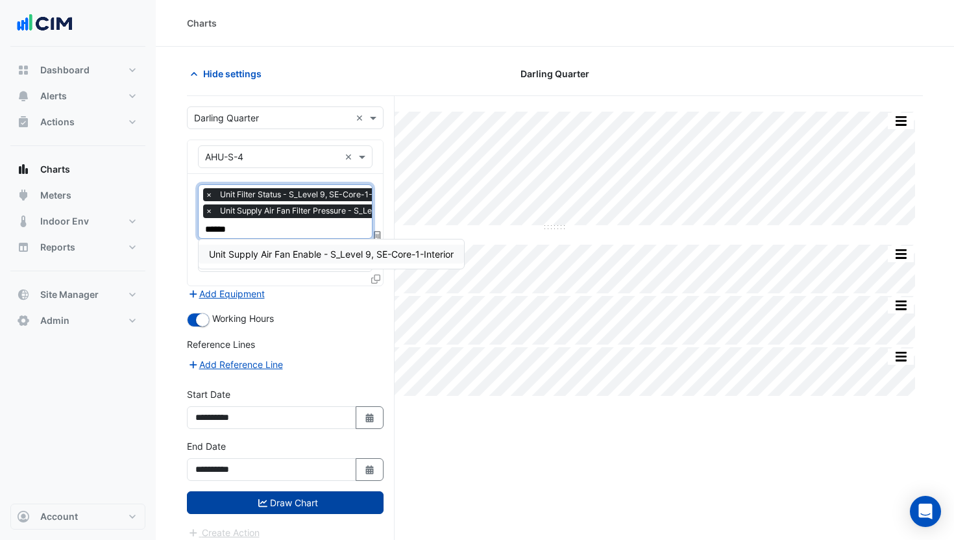
type input "******"
click at [321, 504] on button "Draw Chart" at bounding box center [285, 502] width 197 height 23
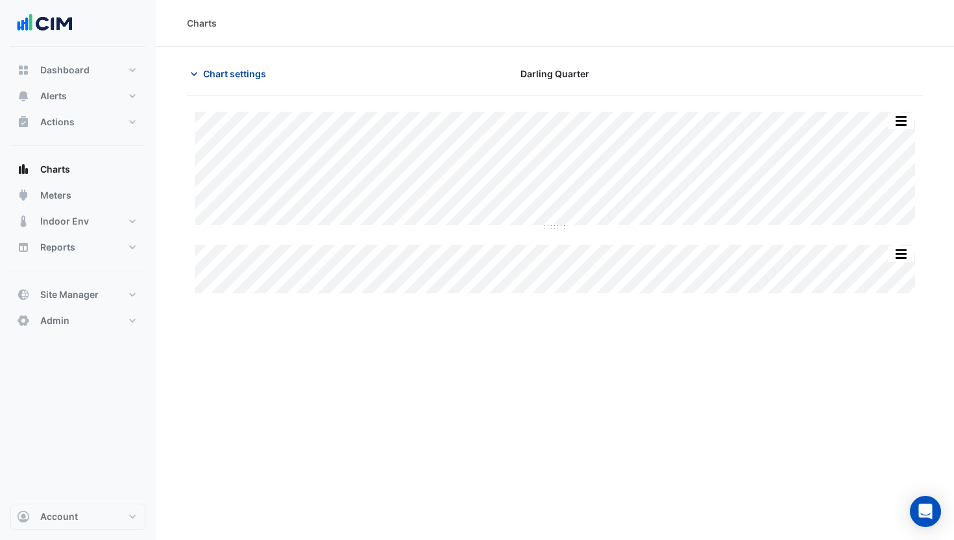
click at [248, 70] on span "Chart settings" at bounding box center [234, 74] width 63 height 14
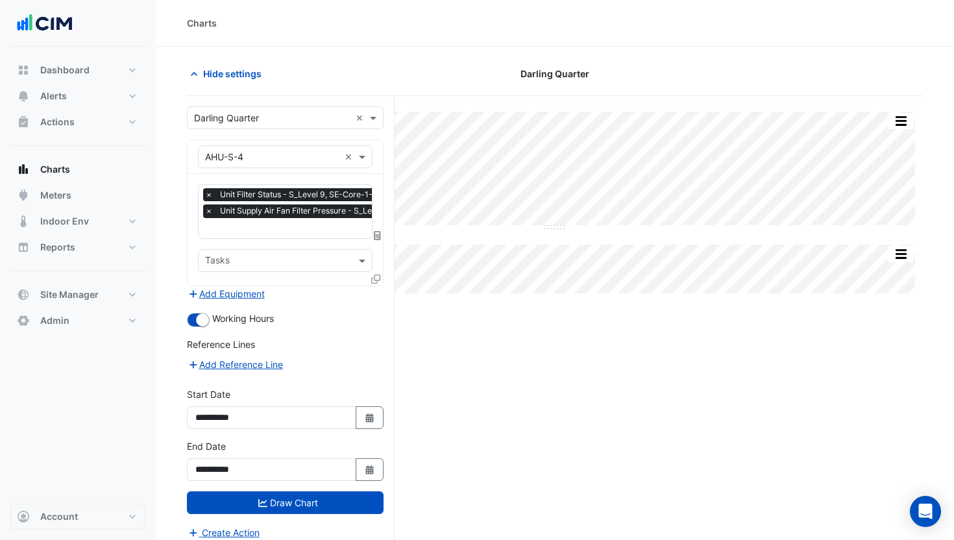
click at [373, 281] on icon at bounding box center [375, 279] width 9 height 9
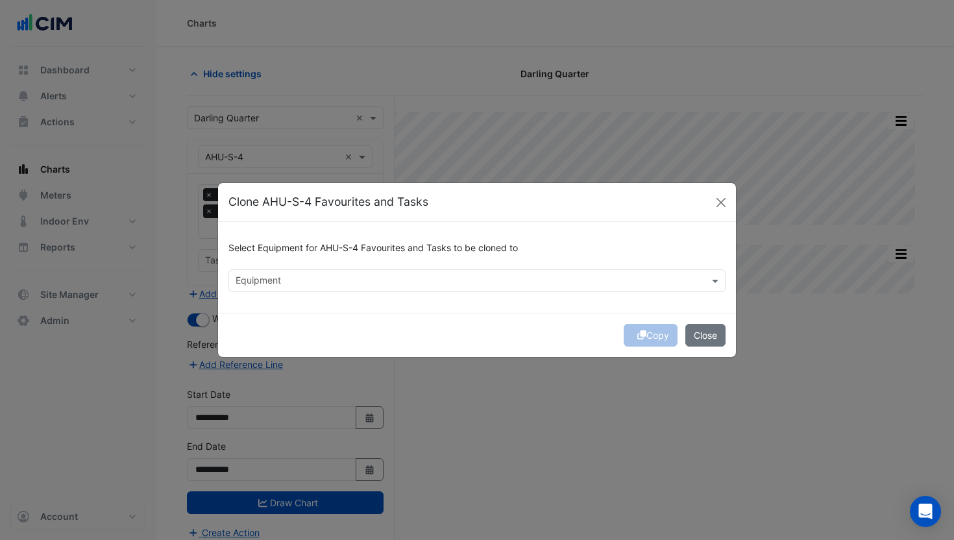
click at [353, 279] on input "text" at bounding box center [470, 282] width 468 height 14
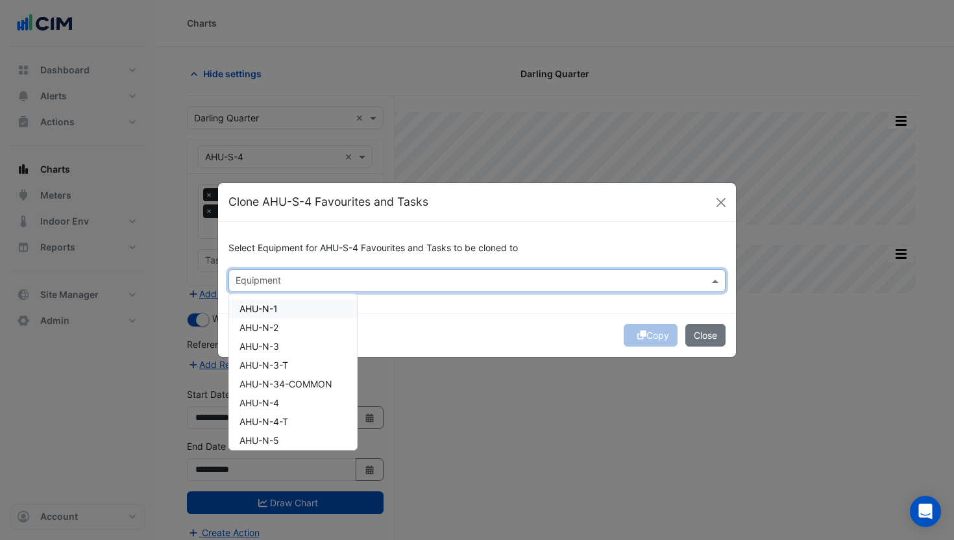
click at [302, 309] on div "AHU-N-1" at bounding box center [293, 308] width 128 height 19
click at [297, 334] on div "AHU-N-2" at bounding box center [293, 327] width 128 height 19
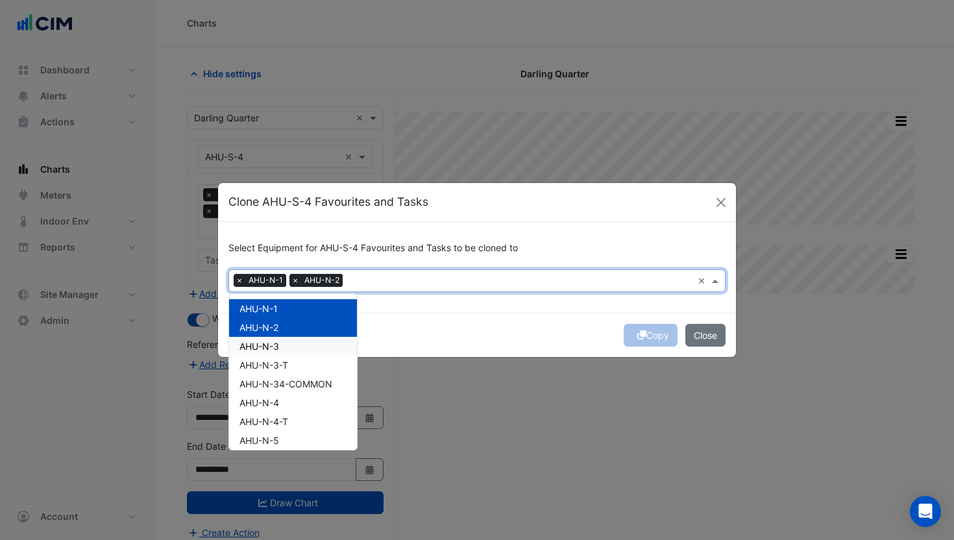
click at [297, 352] on div "AHU-N-3" at bounding box center [293, 346] width 128 height 19
click at [297, 363] on div "AHU-N-3-T" at bounding box center [293, 365] width 128 height 19
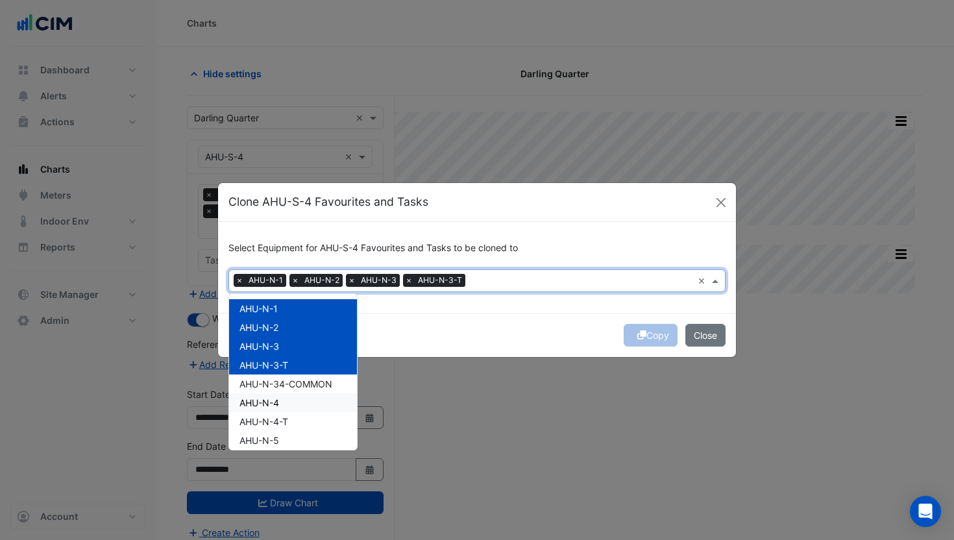
click at [295, 399] on div "AHU-N-4" at bounding box center [293, 402] width 128 height 19
click at [295, 418] on div "AHU-N-4-T" at bounding box center [293, 421] width 128 height 19
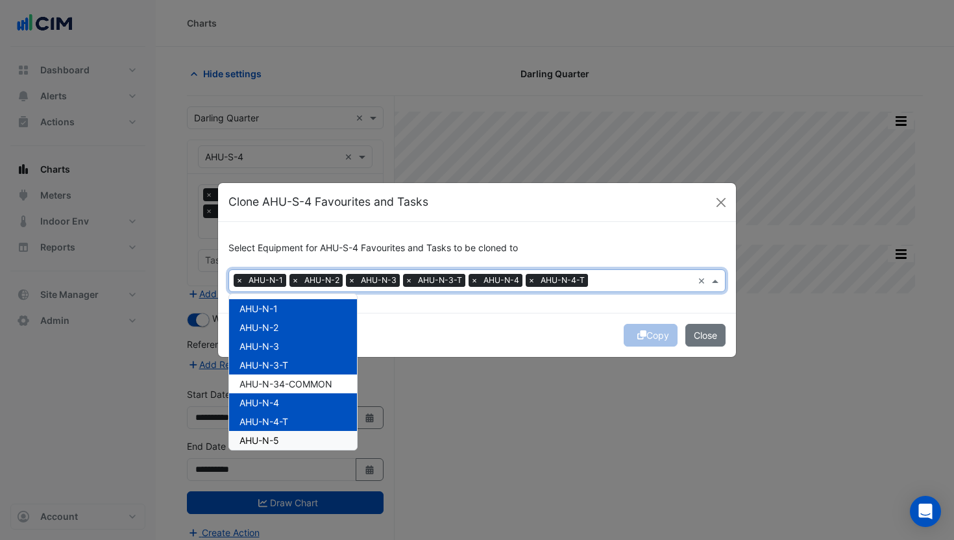
click at [297, 441] on div "AHU-N-5" at bounding box center [293, 440] width 128 height 19
click at [561, 323] on div "Copy Close" at bounding box center [477, 335] width 518 height 44
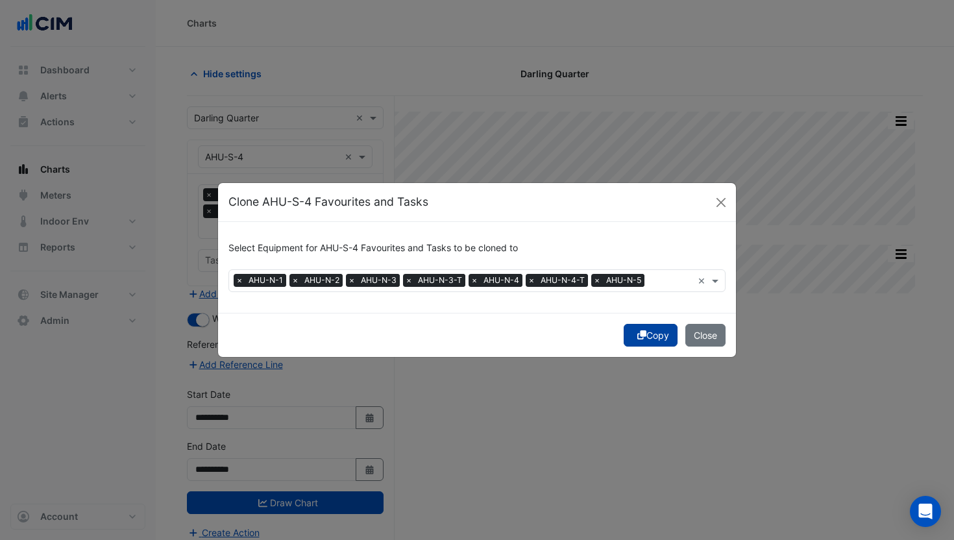
click at [646, 339] on button "Copy" at bounding box center [651, 335] width 54 height 23
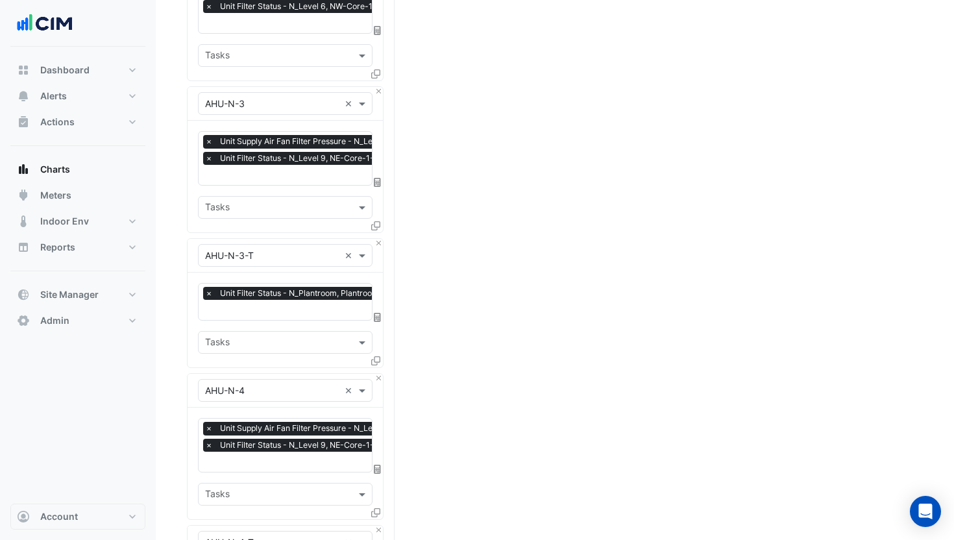
scroll to position [1028, 0]
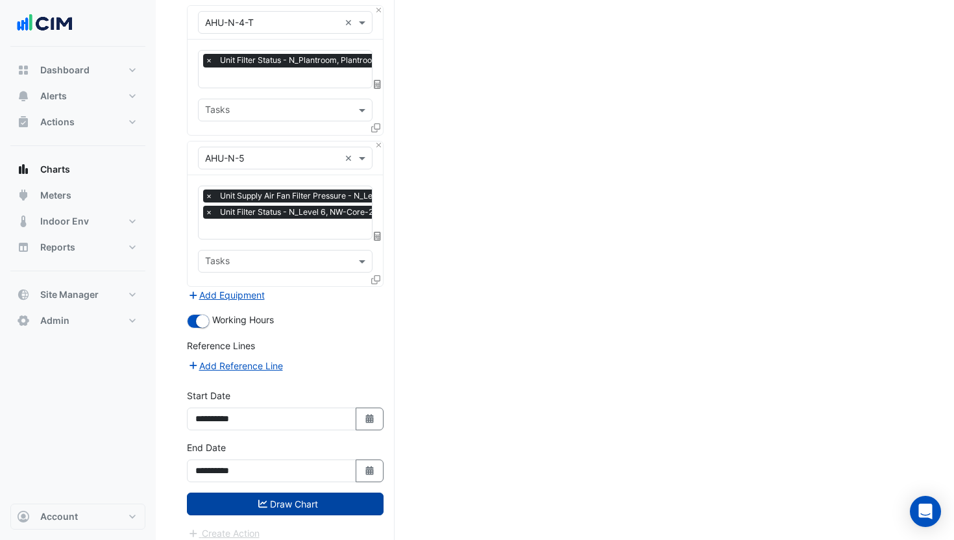
click at [272, 493] on button "Draw Chart" at bounding box center [285, 504] width 197 height 23
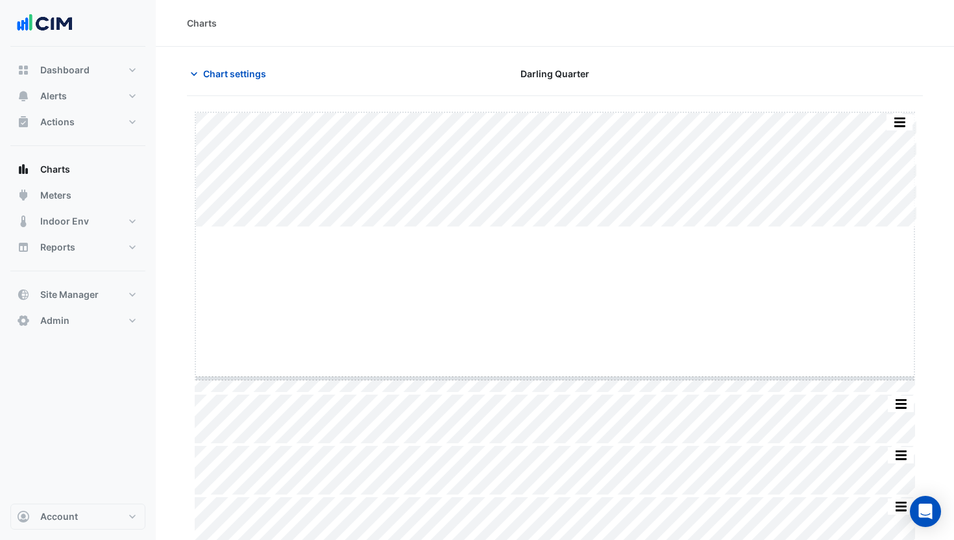
drag, startPoint x: 558, startPoint y: 228, endPoint x: 552, endPoint y: 382, distance: 154.6
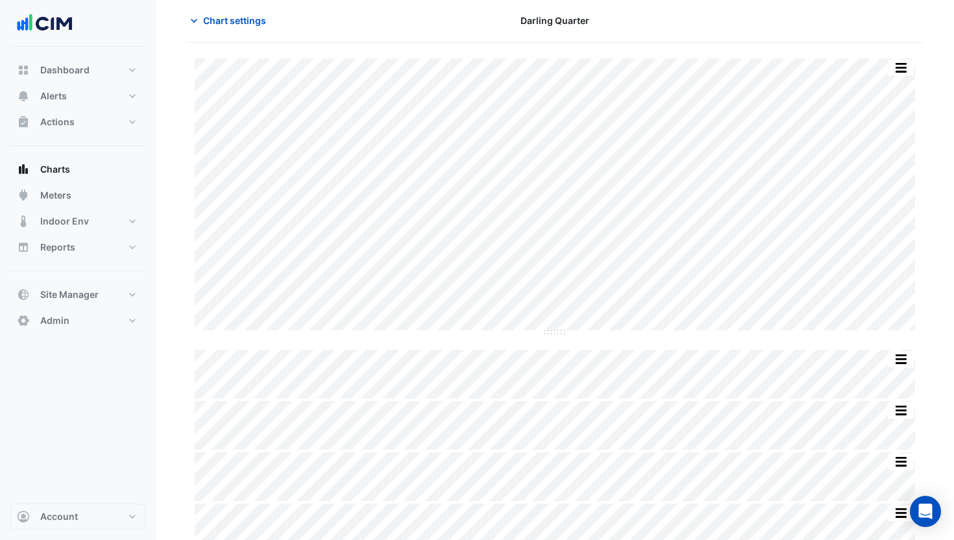
scroll to position [45, 0]
click at [231, 26] on span "Chart settings" at bounding box center [234, 28] width 63 height 14
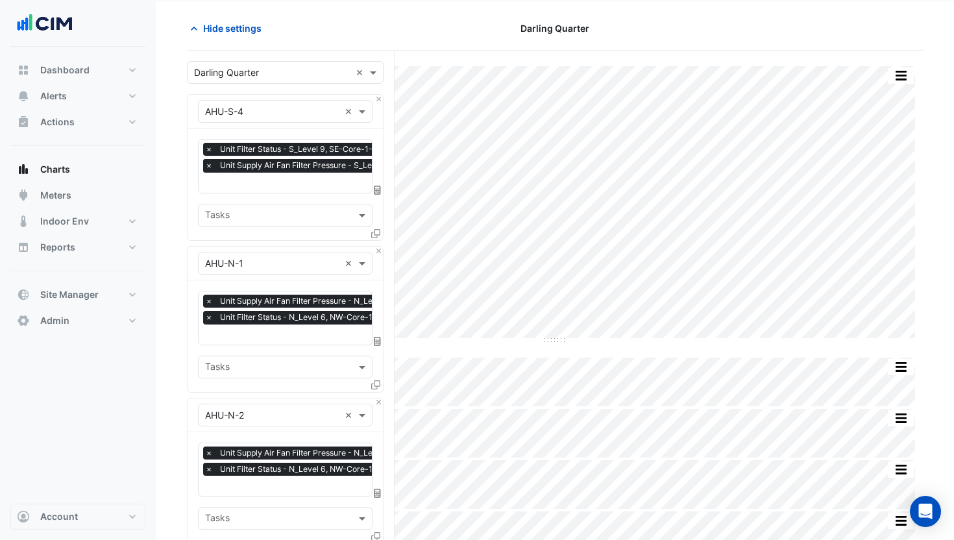
click at [208, 166] on span "×" at bounding box center [209, 165] width 12 height 13
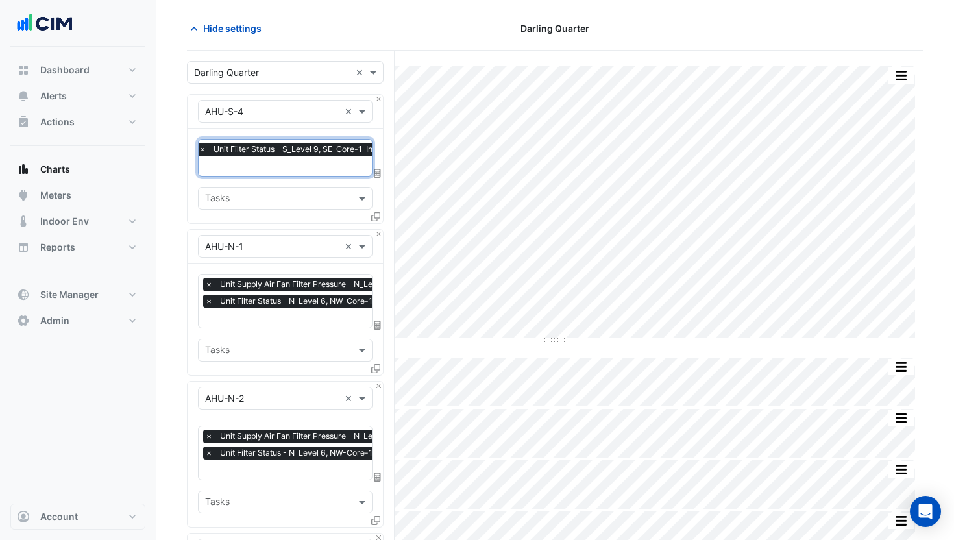
click at [206, 299] on span "×" at bounding box center [209, 301] width 12 height 13
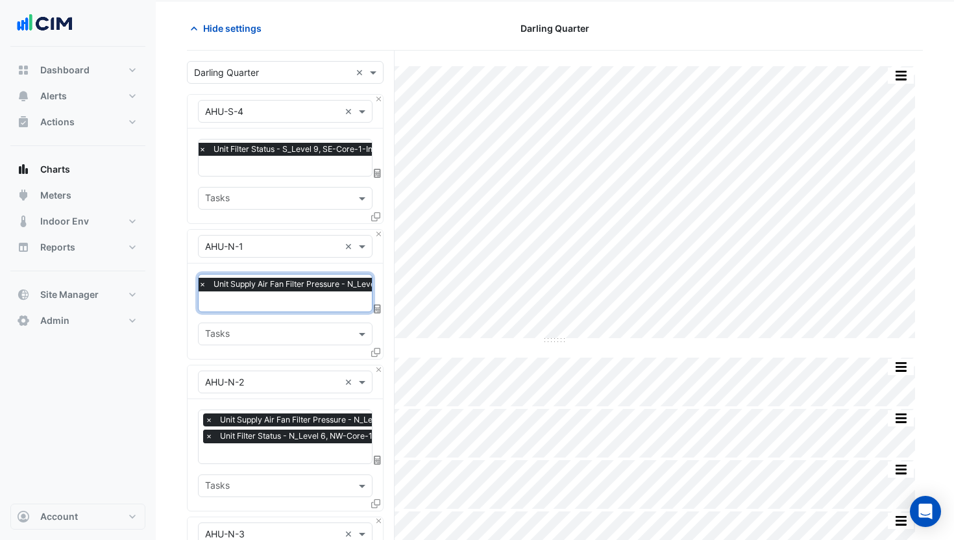
click at [210, 435] on span "×" at bounding box center [209, 436] width 12 height 13
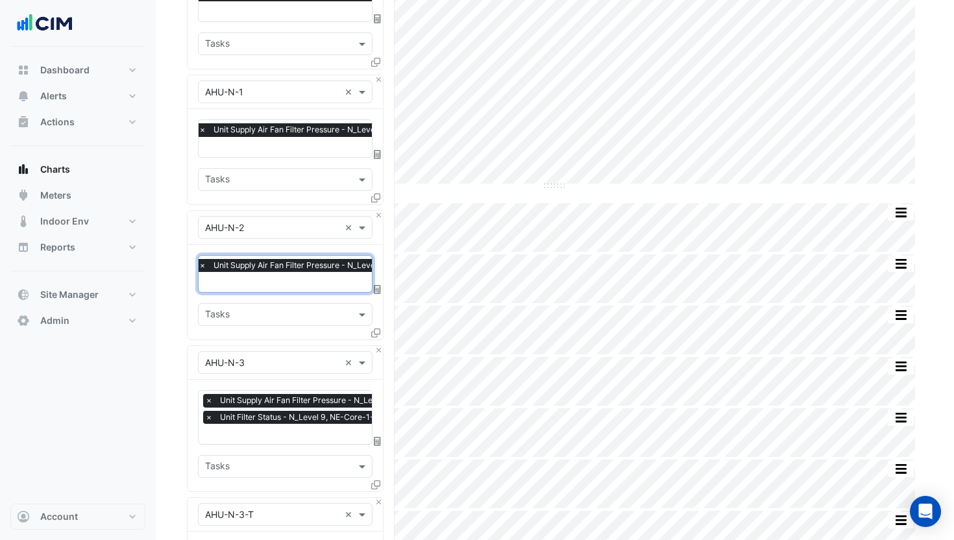
scroll to position [251, 0]
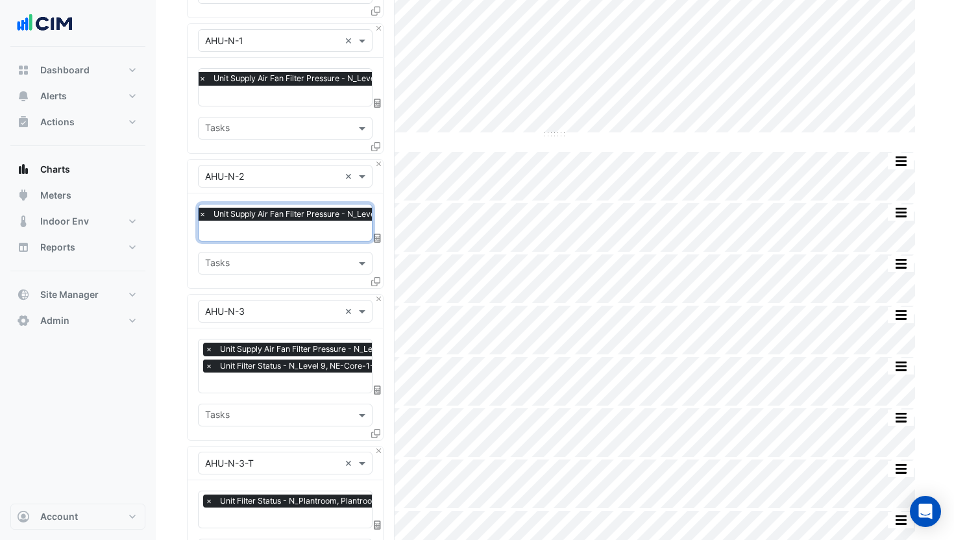
click at [208, 360] on span "×" at bounding box center [209, 366] width 12 height 13
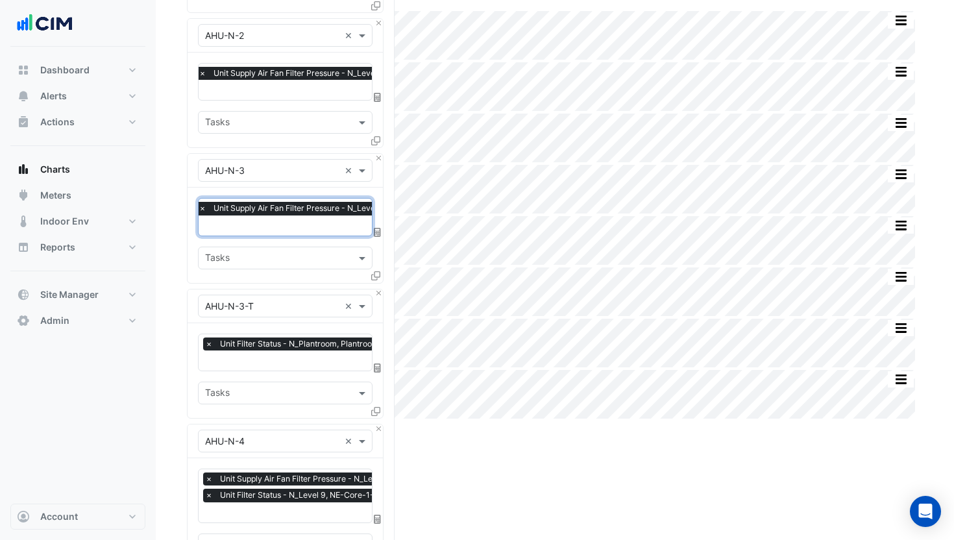
scroll to position [442, 0]
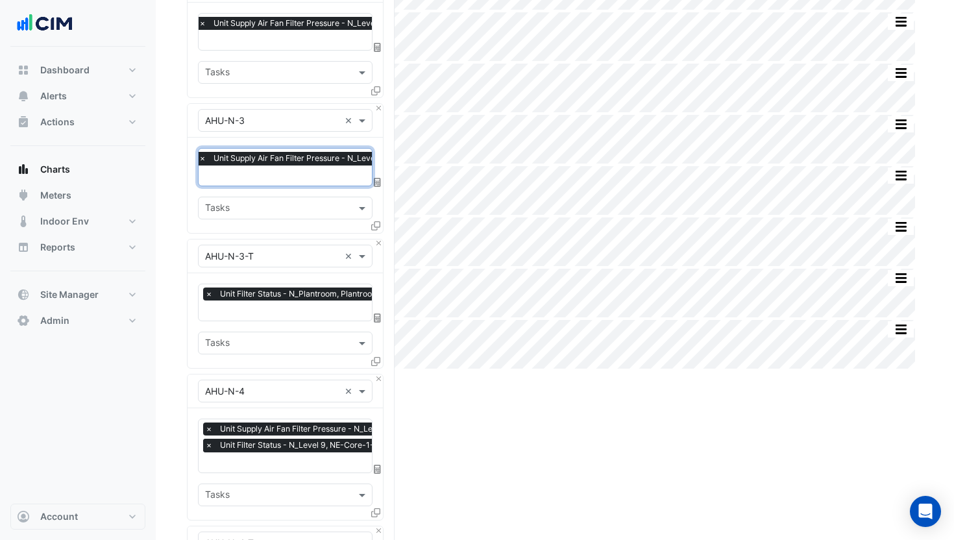
click at [209, 439] on span "×" at bounding box center [209, 445] width 12 height 13
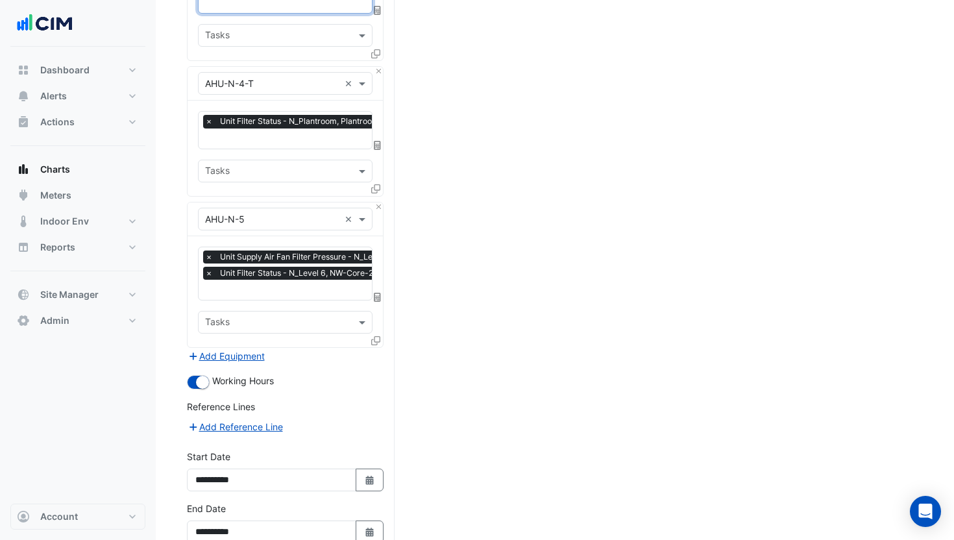
scroll to position [918, 0]
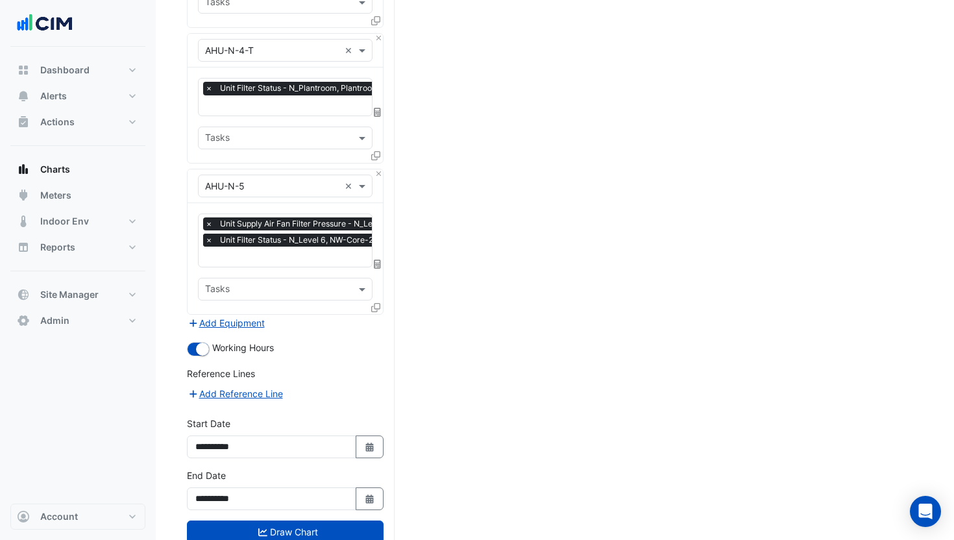
click at [208, 234] on span "×" at bounding box center [209, 240] width 12 height 13
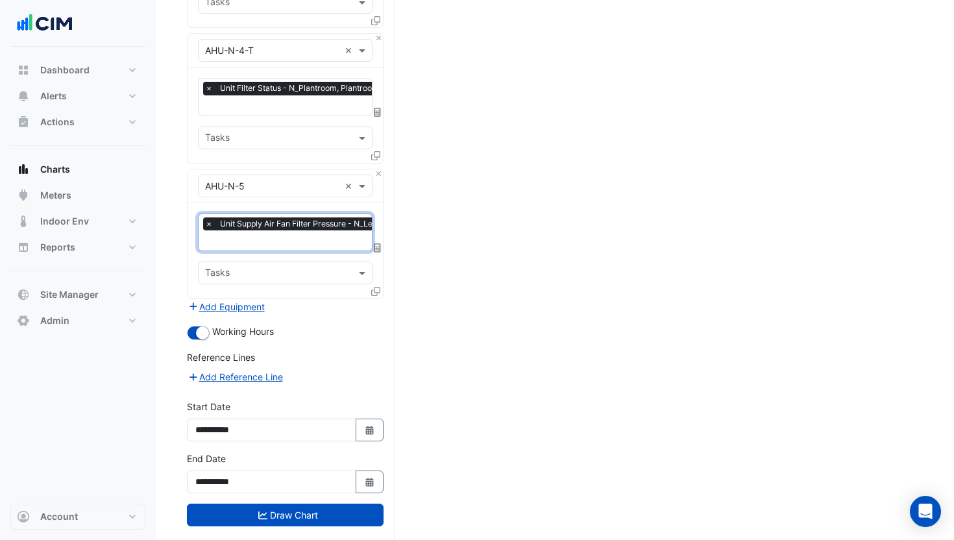
scroll to position [0, 6]
click at [313, 504] on button "Draw Chart" at bounding box center [285, 515] width 197 height 23
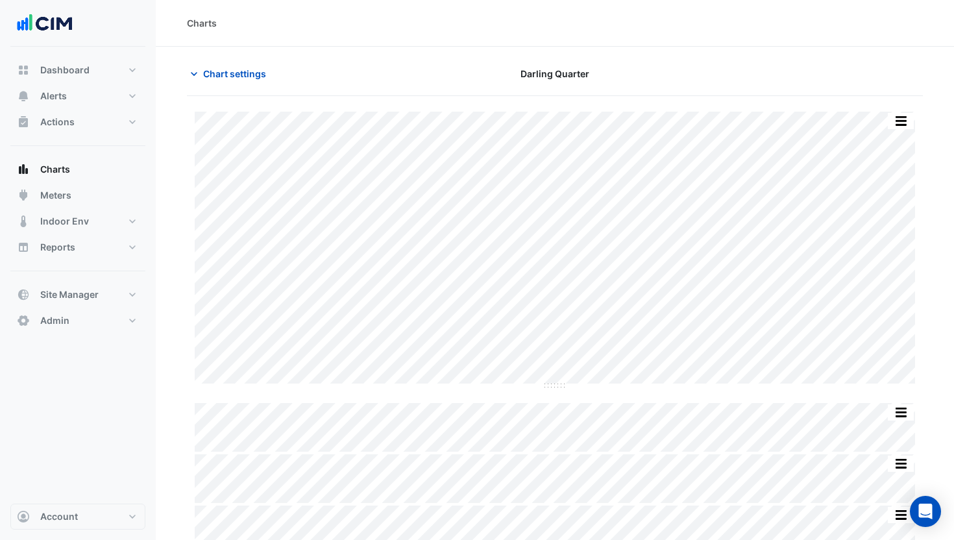
scroll to position [17, 0]
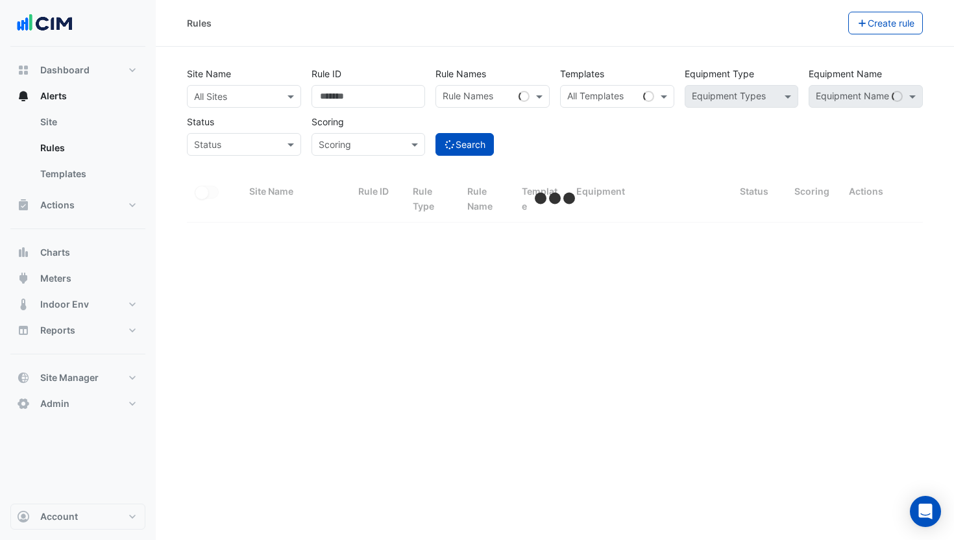
select select "**"
